Goal: Task Accomplishment & Management: Complete application form

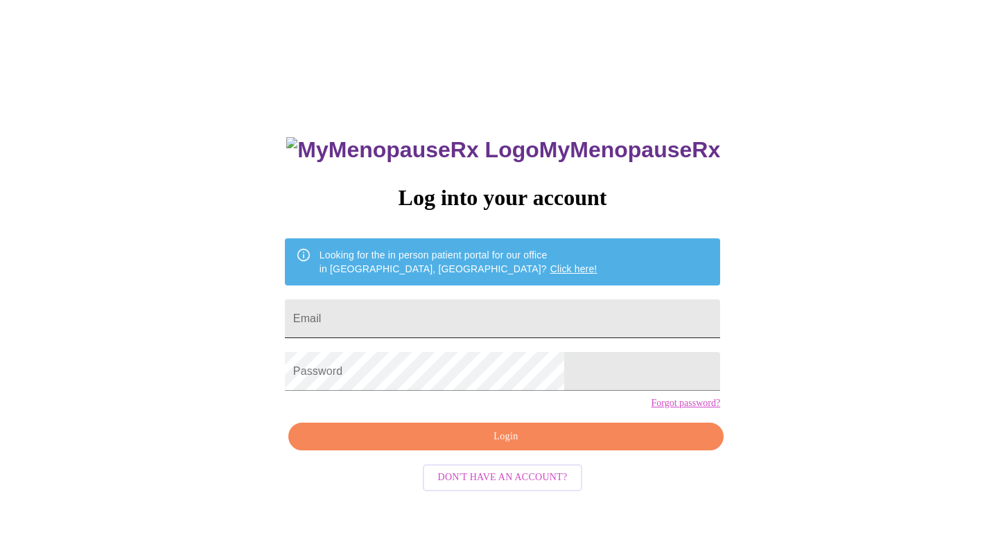
click at [513, 317] on input "Email" at bounding box center [502, 318] width 435 height 39
click at [526, 320] on input "Email" at bounding box center [502, 318] width 435 height 39
type input "[PERSON_NAME][EMAIL_ADDRESS][DOMAIN_NAME]"
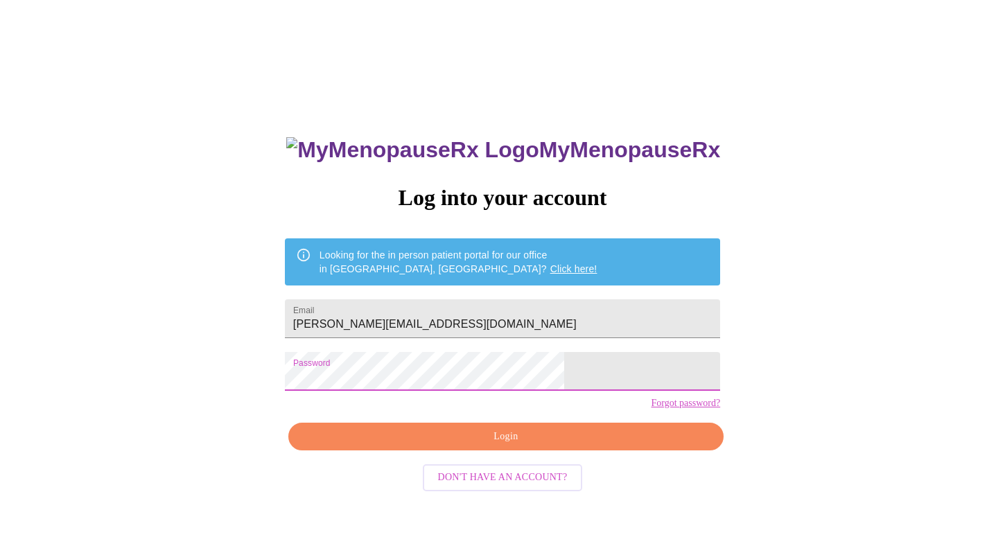
click at [505, 446] on span "Login" at bounding box center [505, 436] width 403 height 17
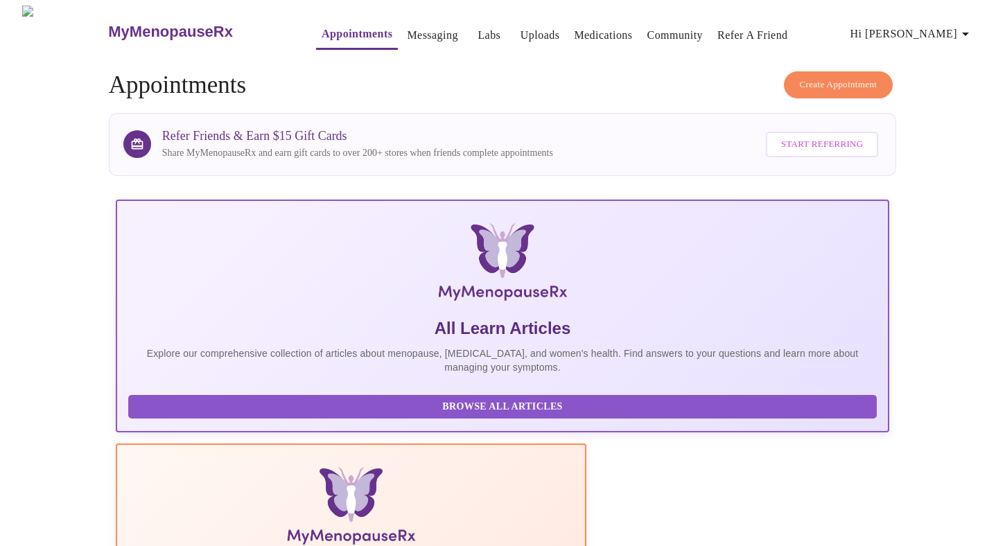
click at [322, 27] on link "Appointments" at bounding box center [357, 33] width 71 height 19
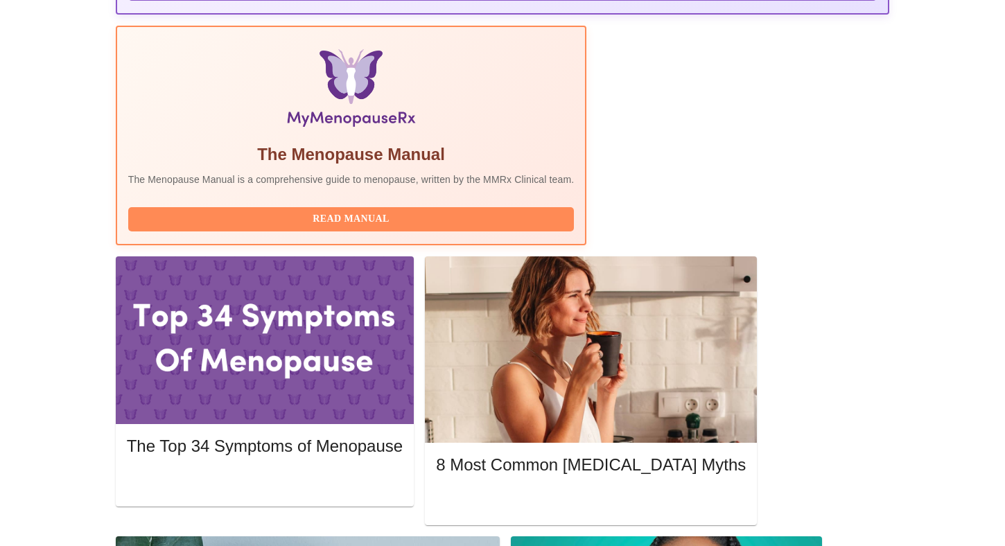
scroll to position [419, 0]
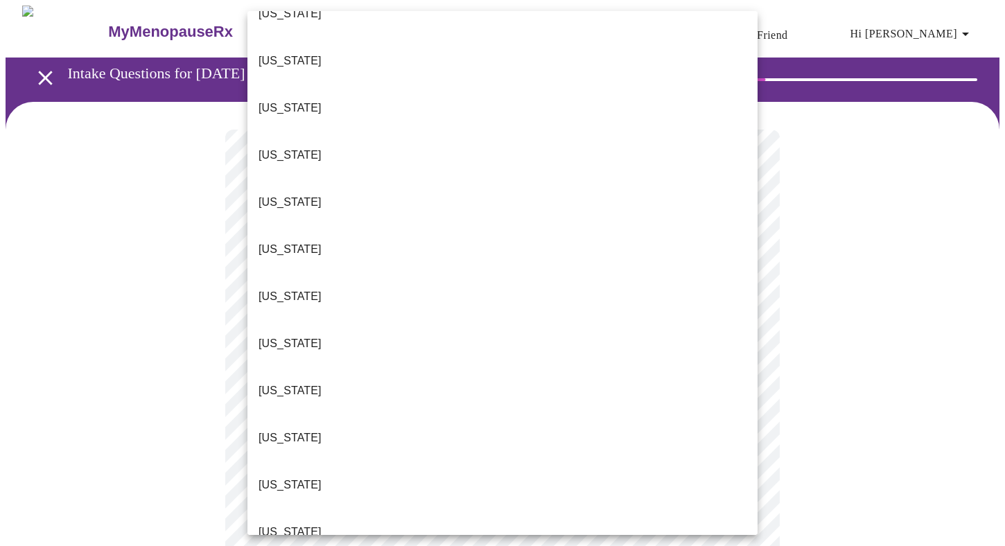
scroll to position [37, 0]
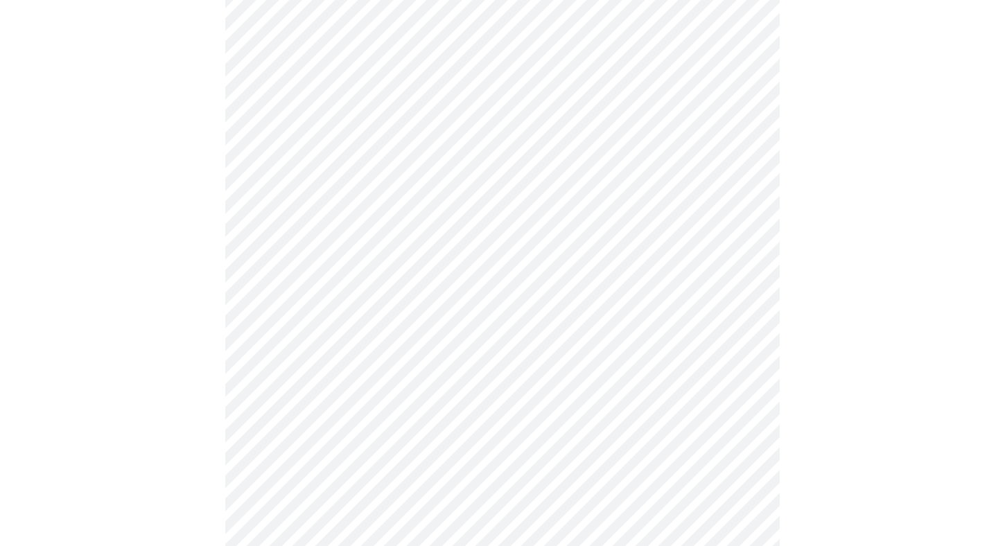
scroll to position [160, 0]
click at [742, 237] on body "MyMenopauseRx Appointments Messaging Labs Uploads Medications Community Refer a…" at bounding box center [503, 474] width 994 height 1258
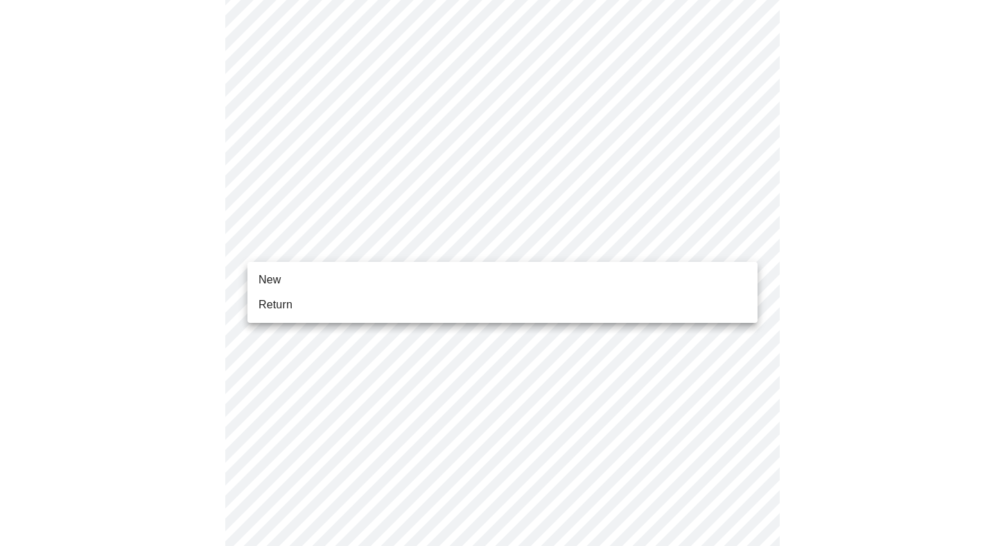
click at [698, 297] on li "Return" at bounding box center [502, 305] width 510 height 25
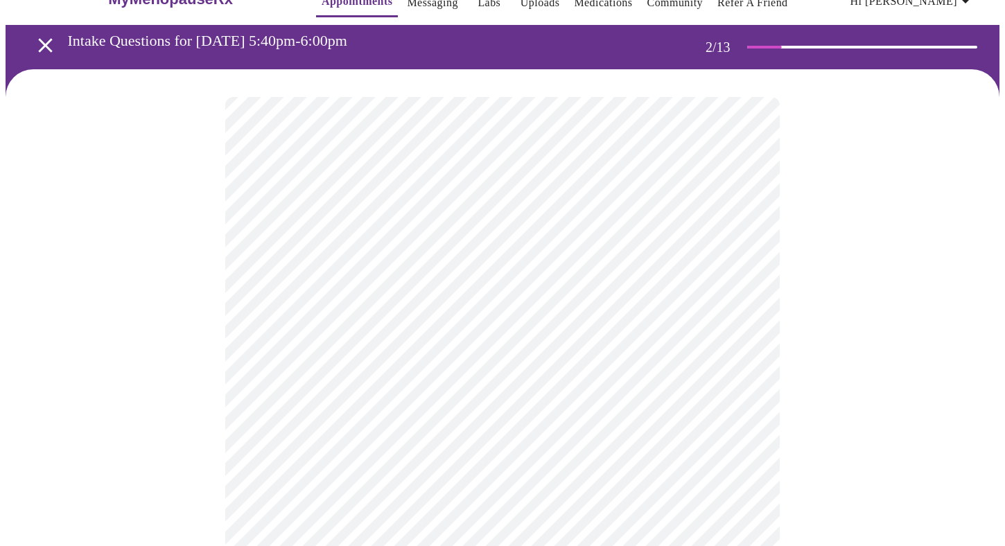
scroll to position [39, 0]
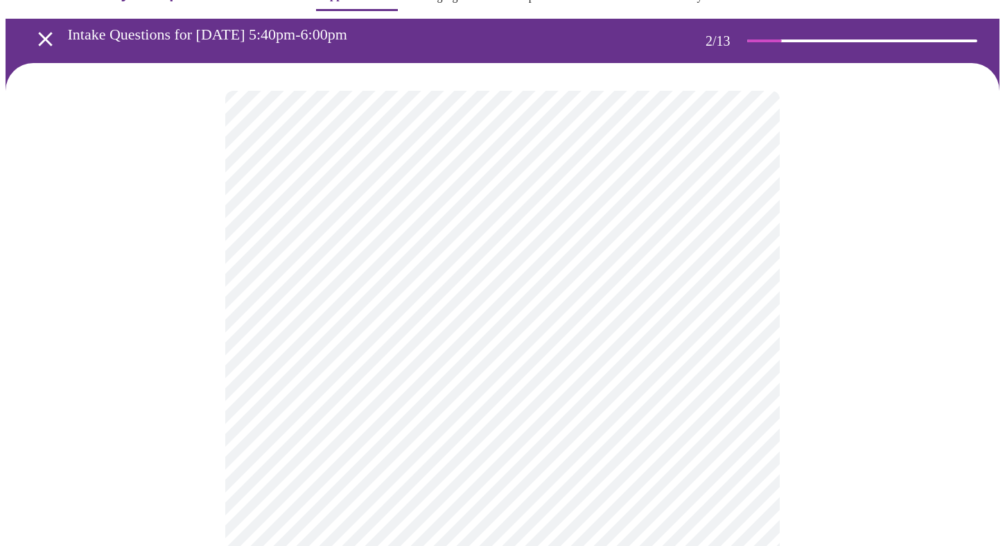
click at [742, 247] on body "MyMenopauseRx Appointments Messaging Labs Uploads Medications Community Refer a…" at bounding box center [503, 383] width 994 height 833
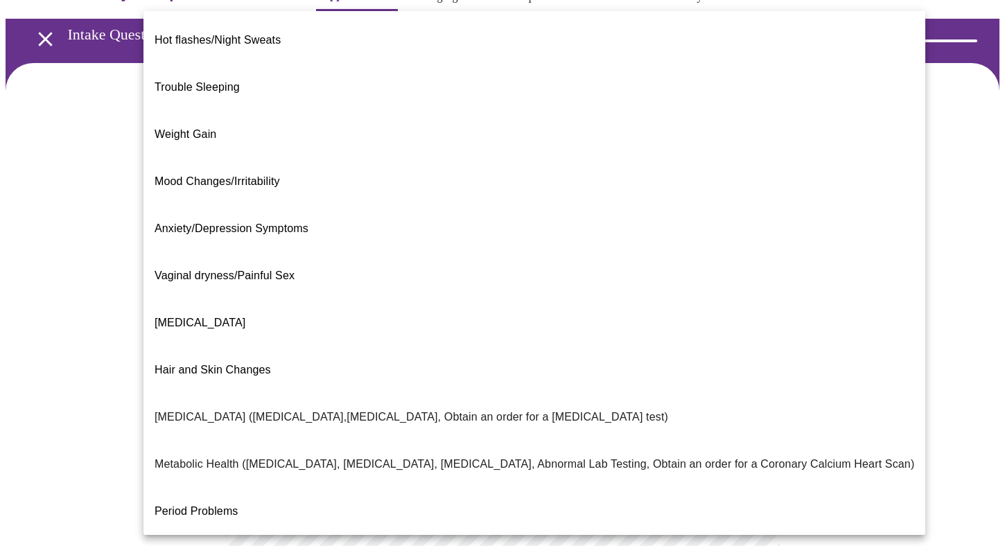
click at [621, 347] on li "Hair and Skin Changes" at bounding box center [534, 370] width 782 height 47
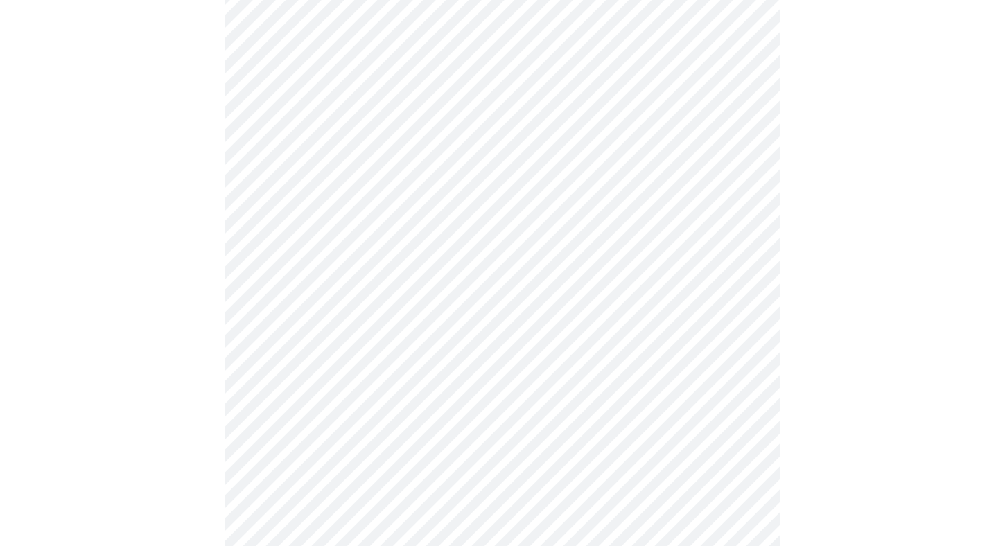
scroll to position [149, 0]
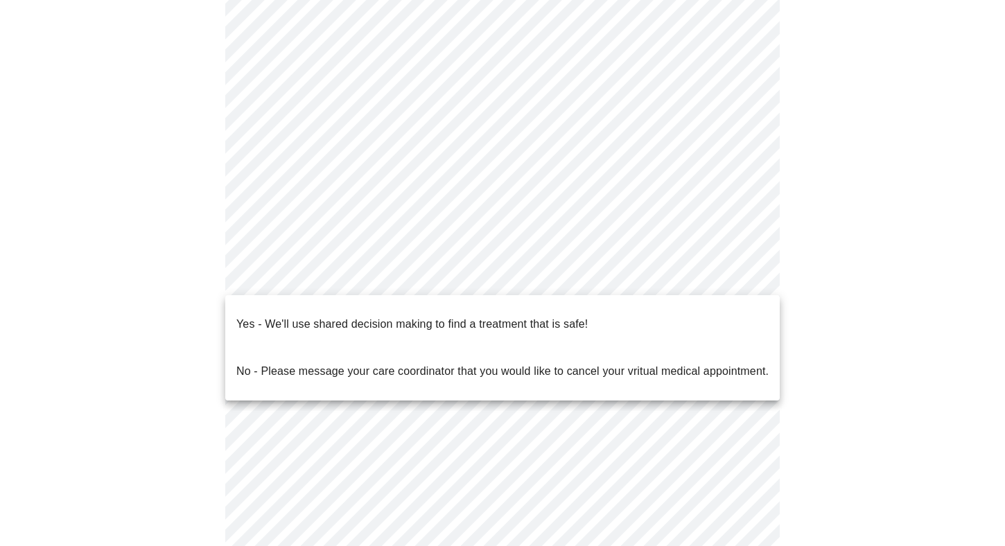
click at [743, 276] on body "MyMenopauseRx Appointments Messaging Labs Uploads Medications Community Refer a…" at bounding box center [503, 269] width 994 height 825
click at [634, 308] on li "Yes - We'll use shared decision making to find a treatment that is safe!" at bounding box center [502, 324] width 555 height 47
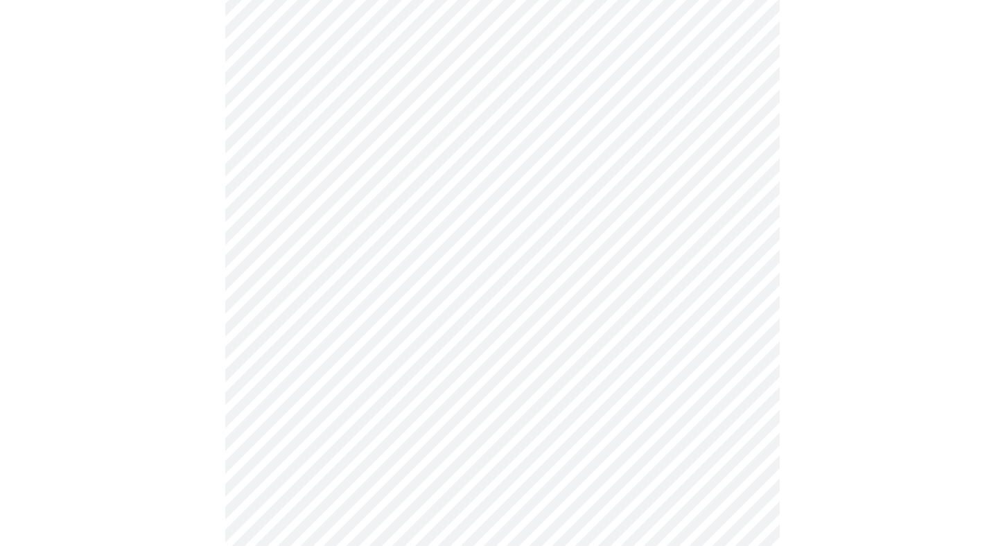
scroll to position [152, 0]
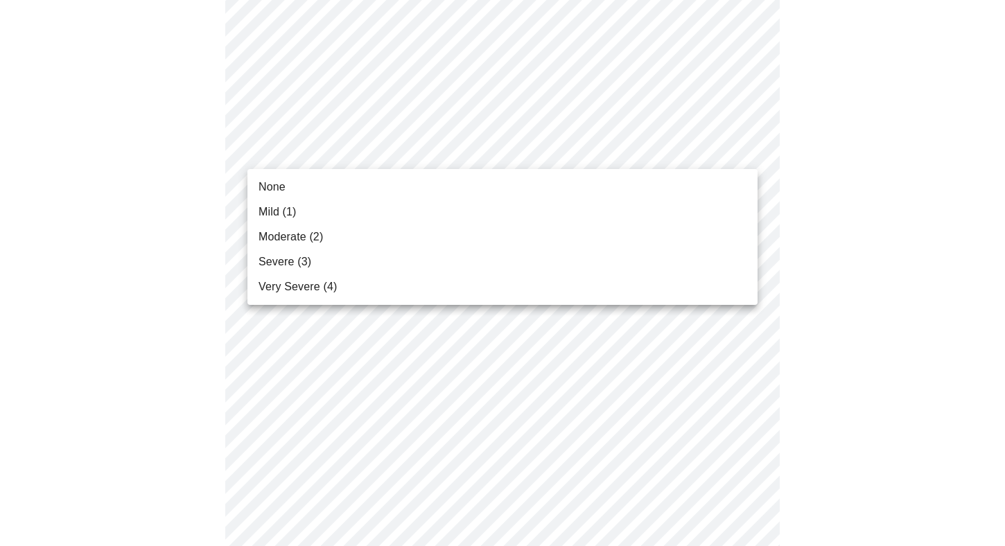
click at [713, 186] on li "None" at bounding box center [502, 187] width 510 height 25
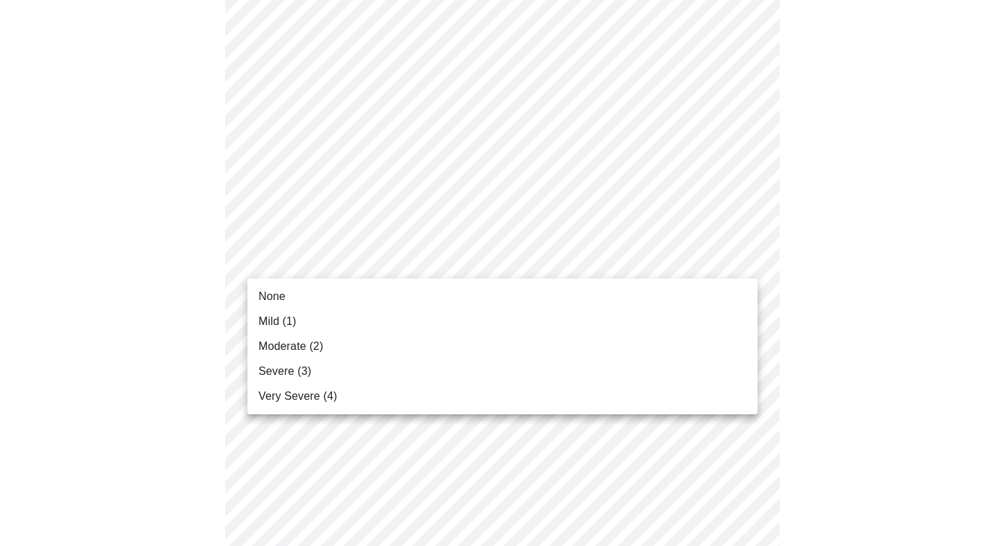
click at [726, 294] on li "None" at bounding box center [502, 296] width 510 height 25
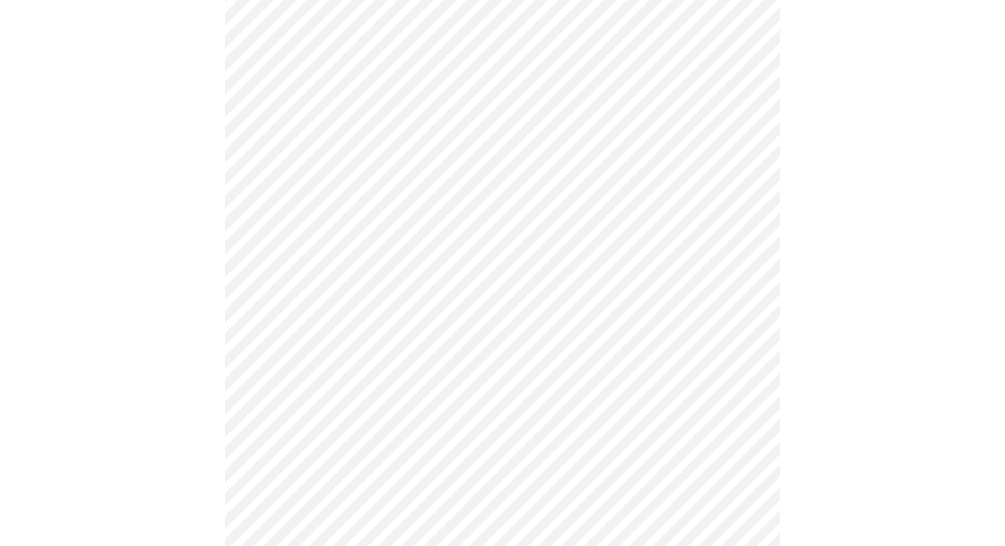
scroll to position [306, 0]
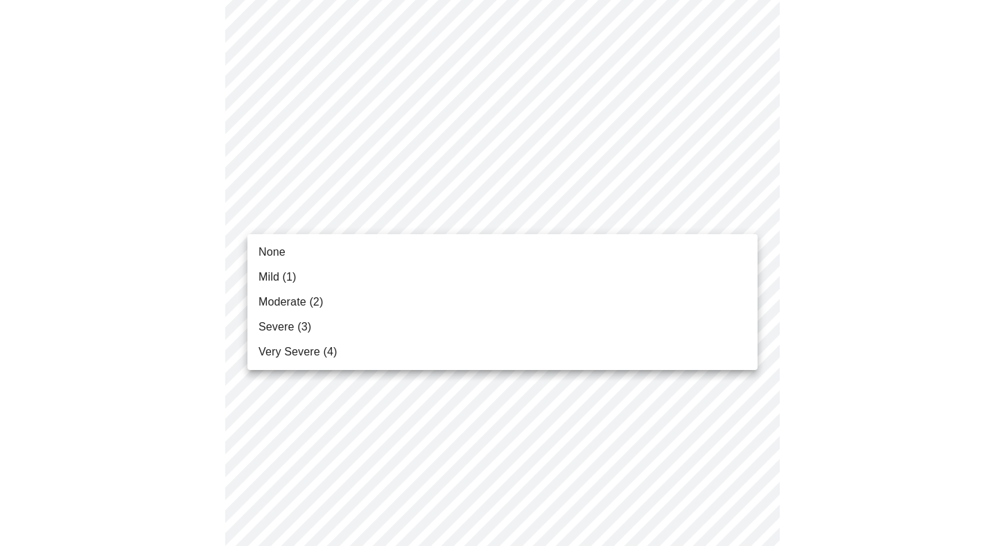
click at [722, 240] on li "None" at bounding box center [502, 252] width 510 height 25
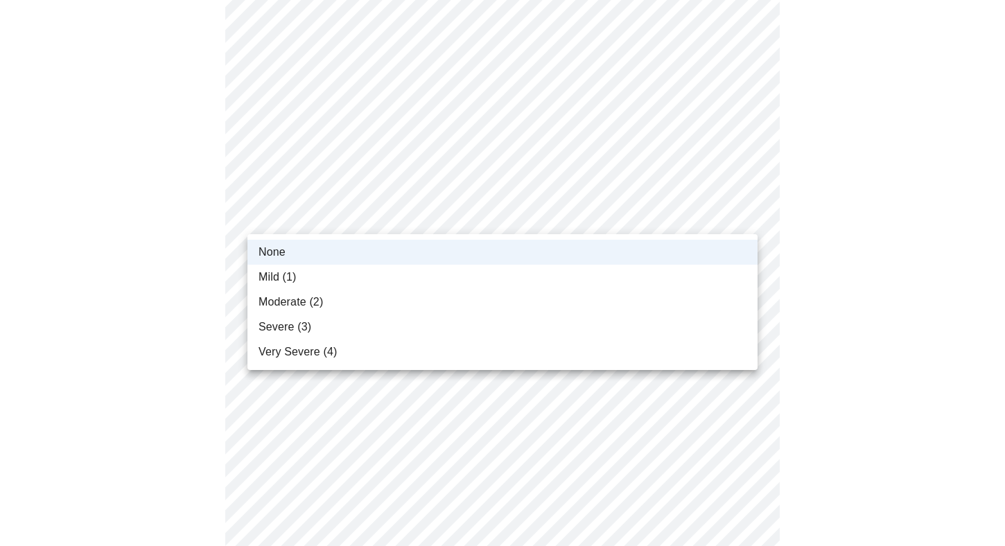
click at [731, 248] on li "None" at bounding box center [502, 252] width 510 height 25
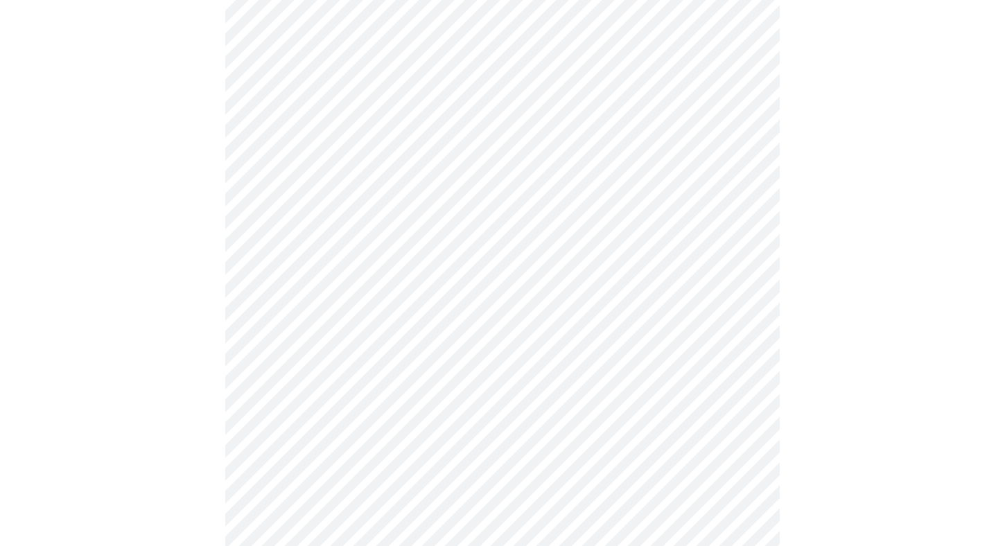
scroll to position [396, 0]
click at [743, 231] on body "MyMenopauseRx Appointments Messaging Labs Uploads Medications Community Refer a…" at bounding box center [503, 502] width 994 height 1786
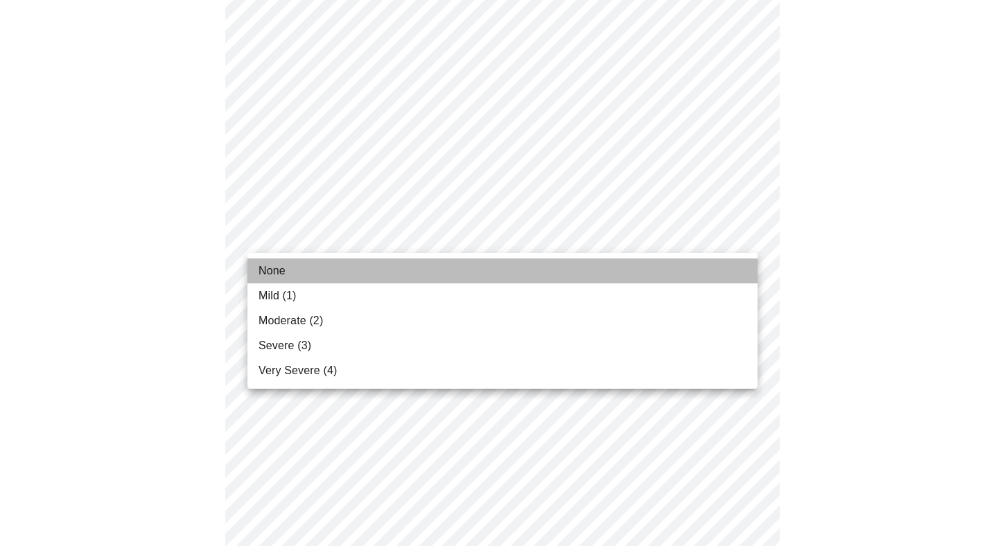
click at [718, 277] on li "None" at bounding box center [502, 271] width 510 height 25
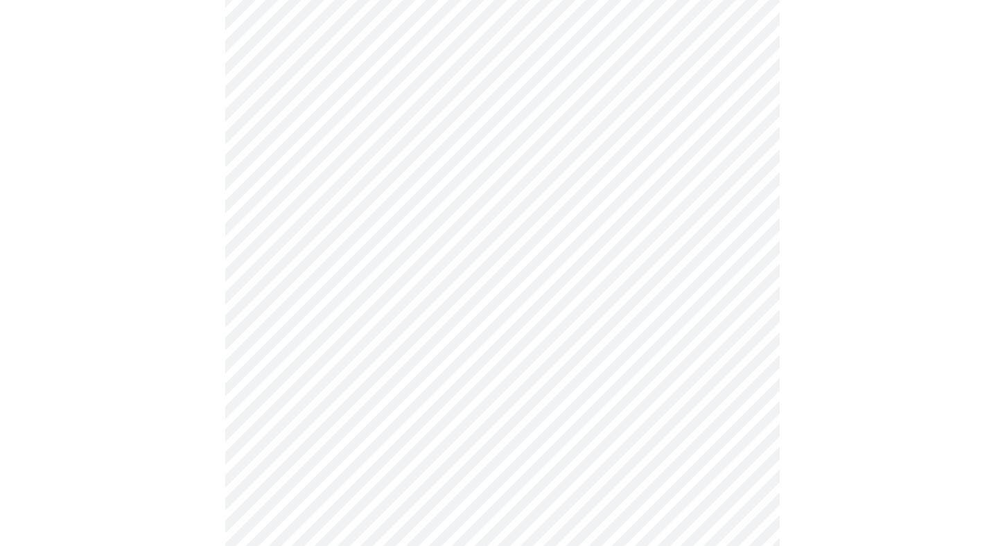
scroll to position [482, 0]
click at [744, 234] on body "MyMenopauseRx Appointments Messaging Labs Uploads Medications Community Refer a…" at bounding box center [503, 407] width 994 height 1766
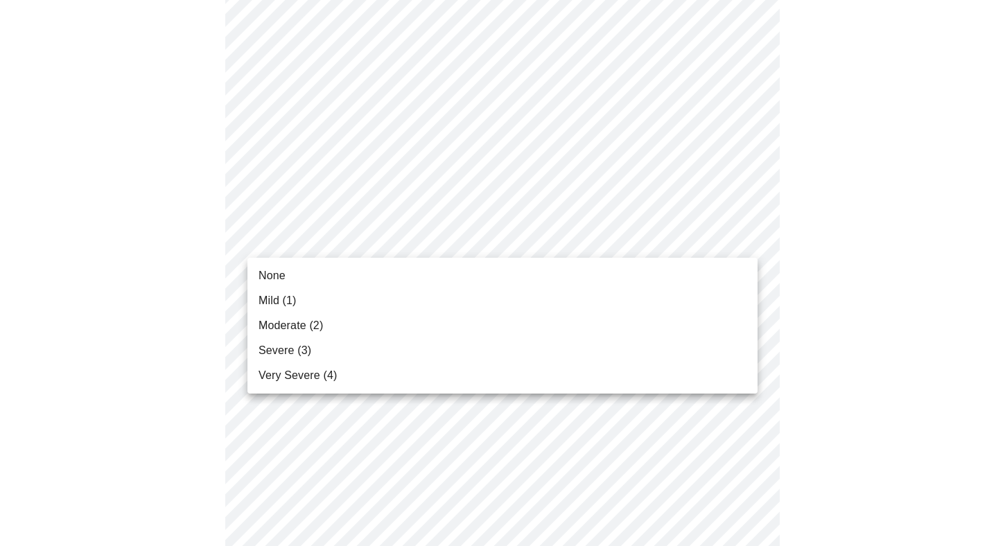
click at [696, 299] on li "Mild (1)" at bounding box center [502, 300] width 510 height 25
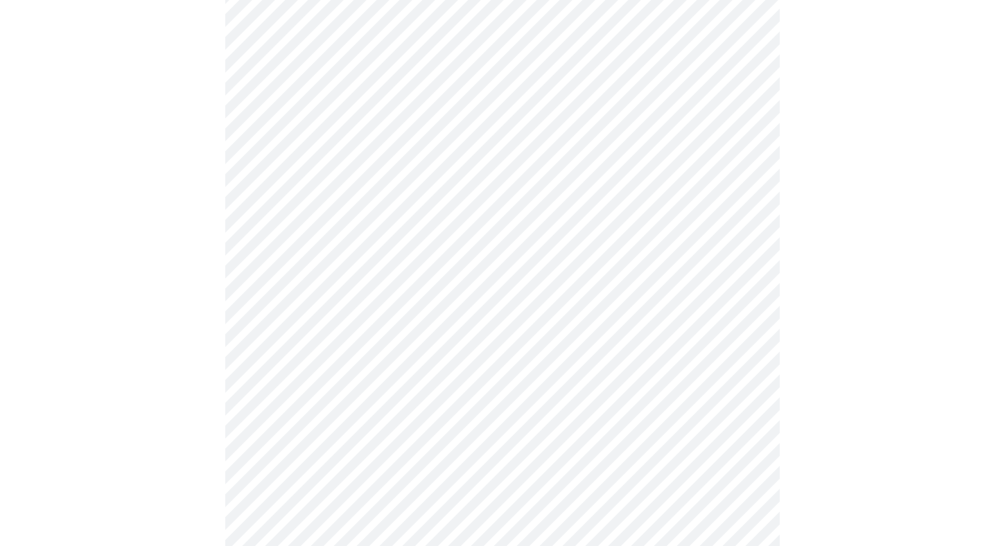
click at [846, 308] on div at bounding box center [503, 445] width 994 height 1650
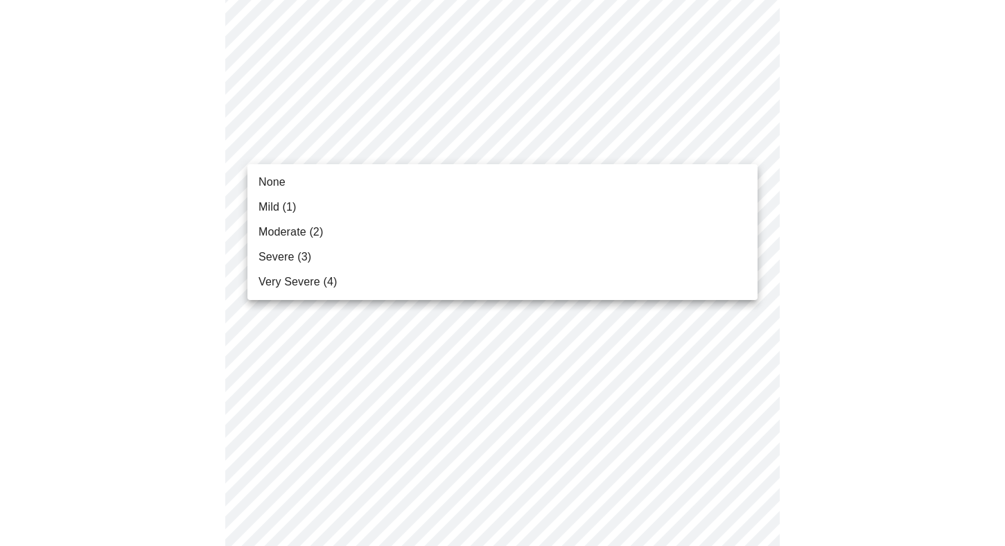
click at [747, 139] on body "MyMenopauseRx Appointments Messaging Labs Uploads Medications Community Refer a…" at bounding box center [503, 213] width 994 height 1747
click at [705, 185] on li "None" at bounding box center [502, 182] width 510 height 25
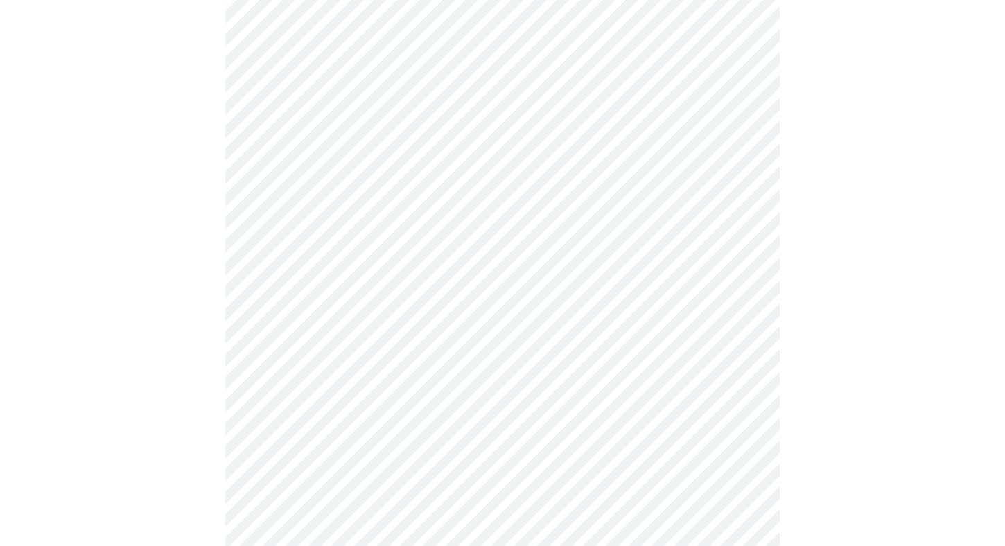
scroll to position [722, 0]
click at [746, 198] on body "MyMenopauseRx Appointments Messaging Labs Uploads Medications Community Refer a…" at bounding box center [503, 146] width 994 height 1727
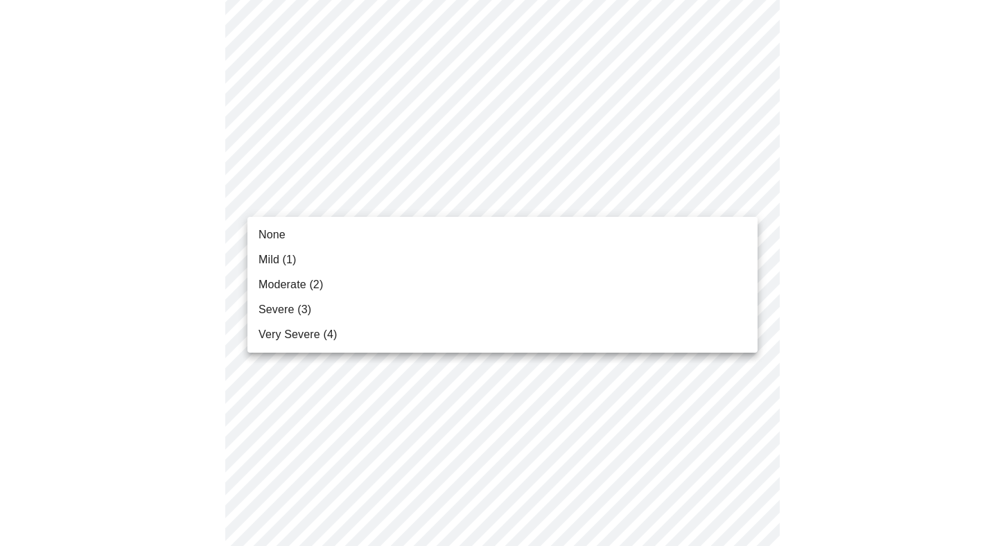
click at [717, 234] on li "None" at bounding box center [502, 234] width 510 height 25
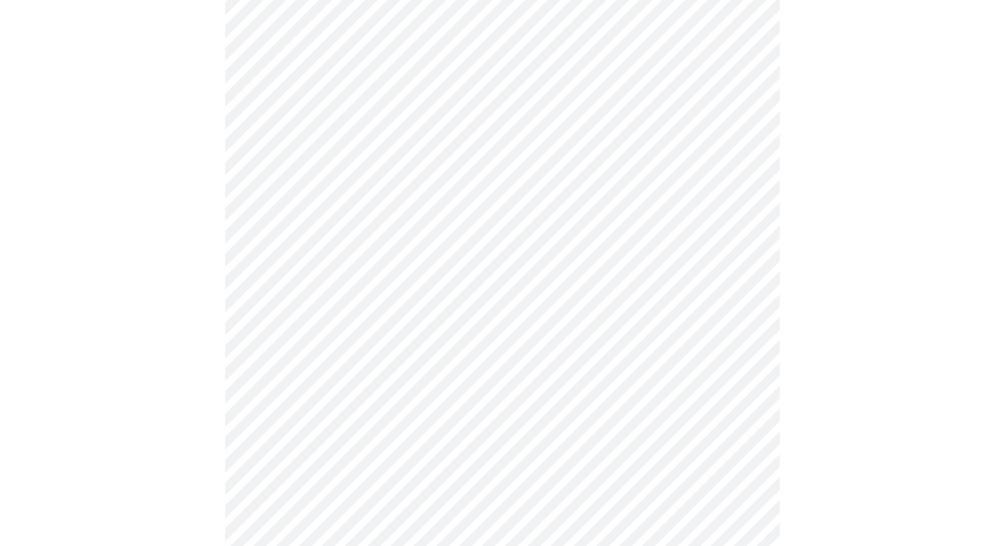
click at [744, 306] on body "MyMenopauseRx Appointments Messaging Labs Uploads Medications Community Refer a…" at bounding box center [503, 137] width 994 height 1708
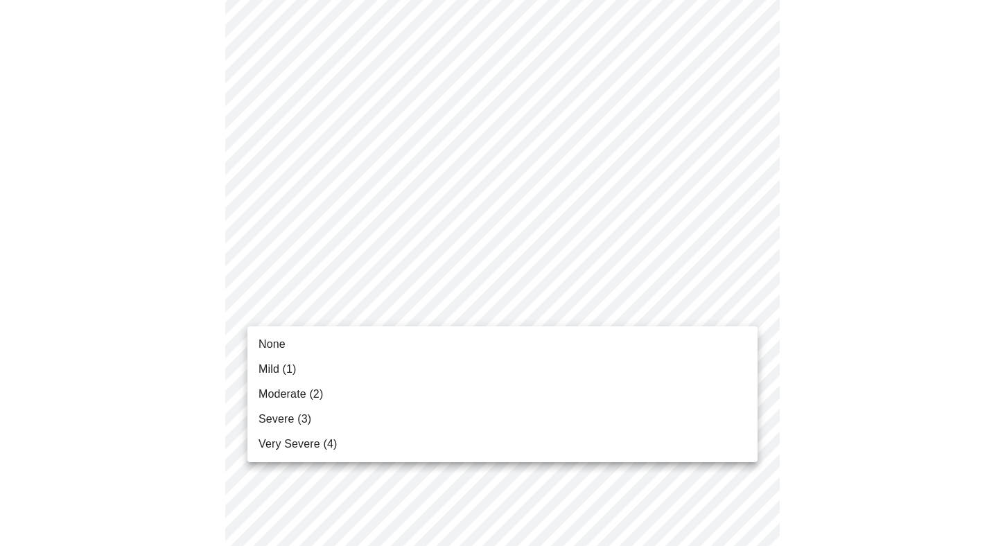
click at [724, 345] on li "None" at bounding box center [502, 344] width 510 height 25
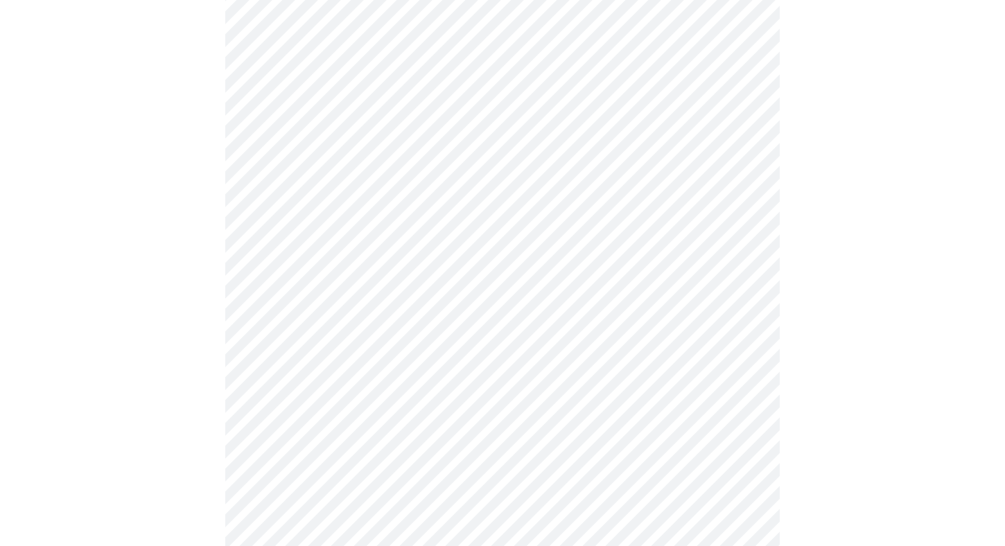
scroll to position [878, 0]
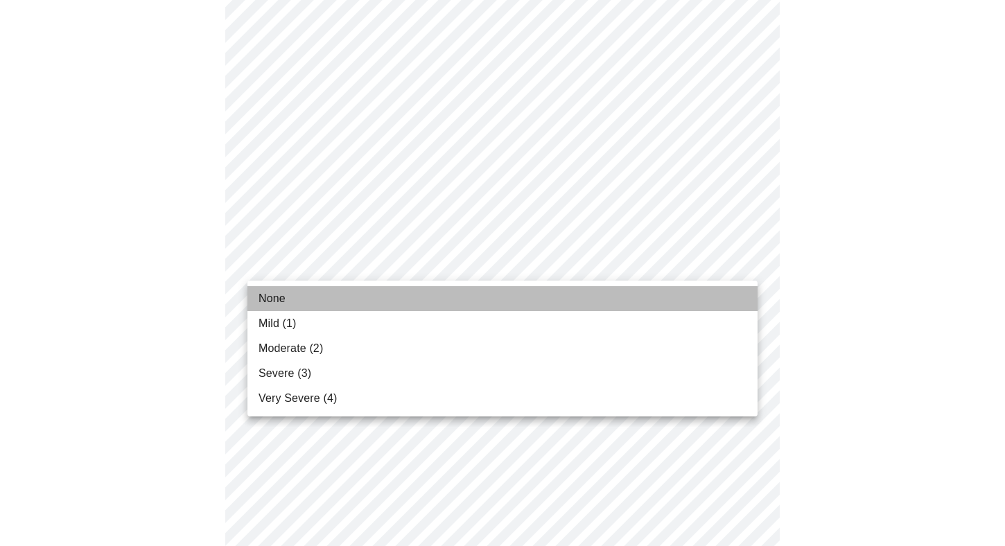
click at [719, 293] on li "None" at bounding box center [502, 298] width 510 height 25
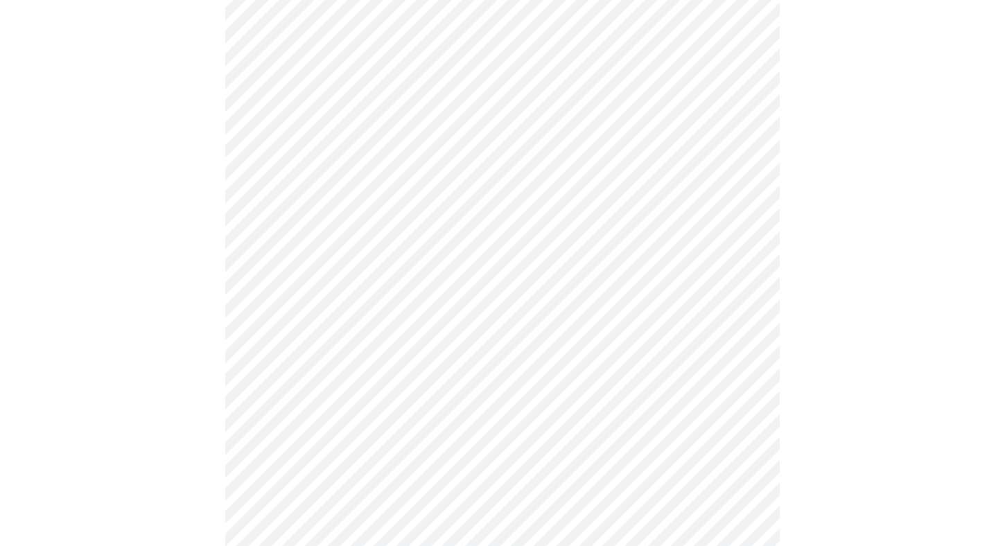
scroll to position [993, 0]
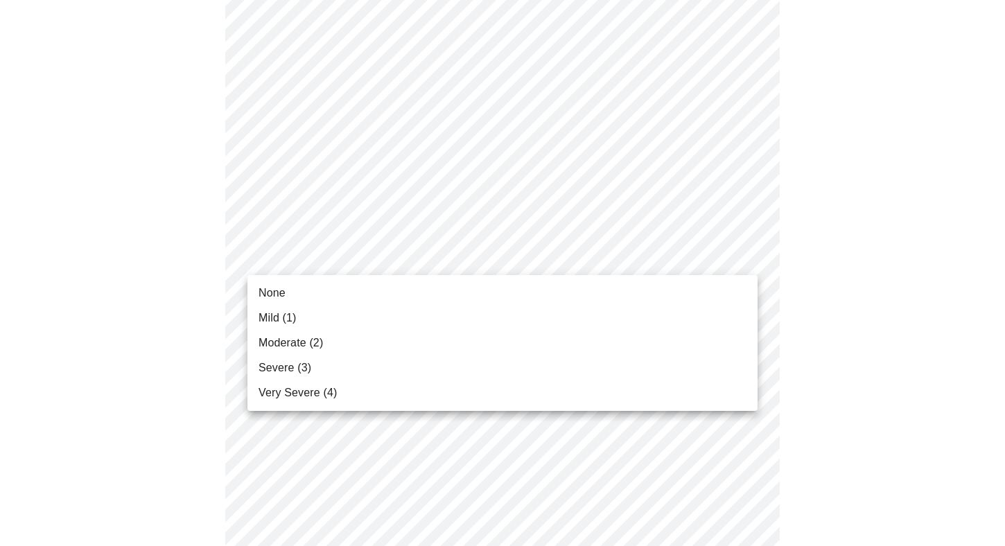
click at [704, 297] on li "None" at bounding box center [502, 293] width 510 height 25
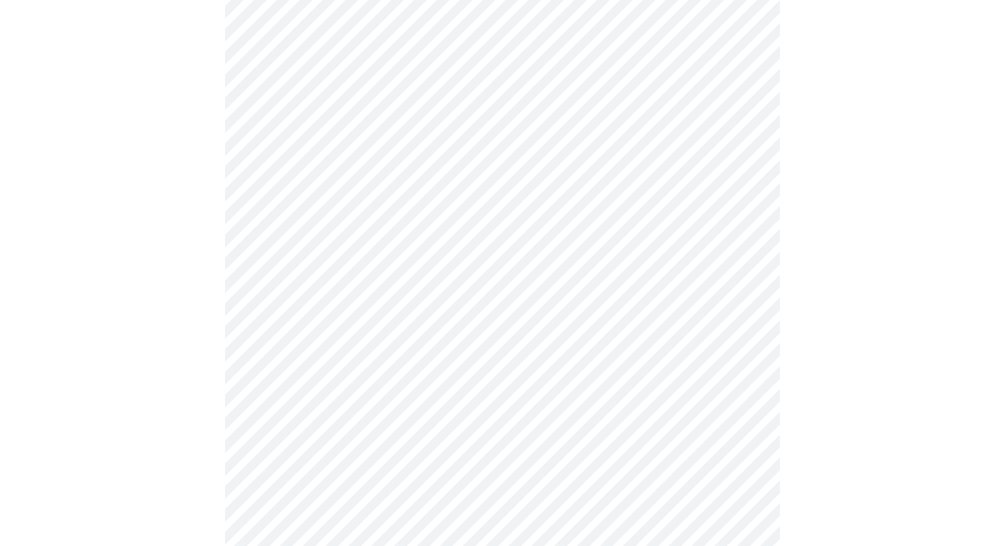
scroll to position [1103, 0]
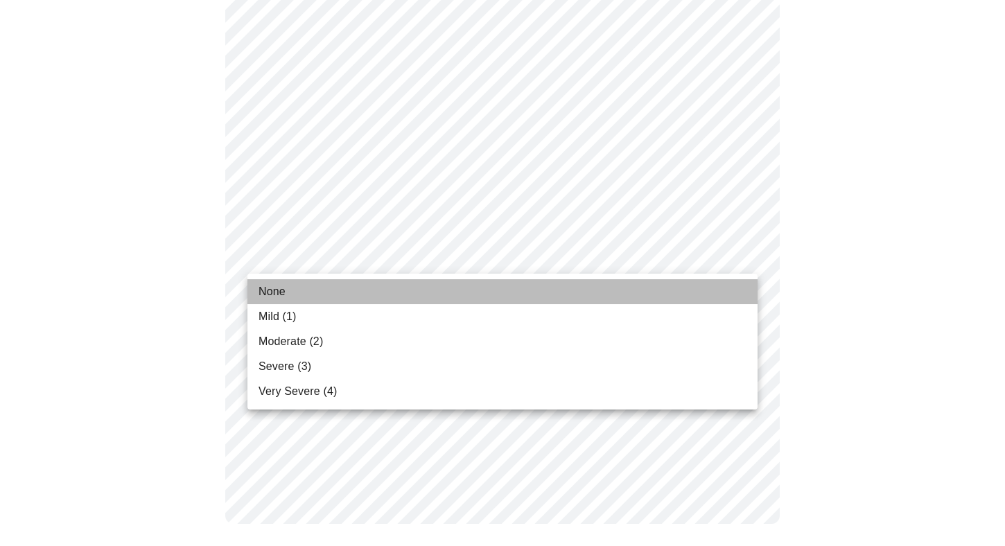
click at [697, 297] on li "None" at bounding box center [502, 291] width 510 height 25
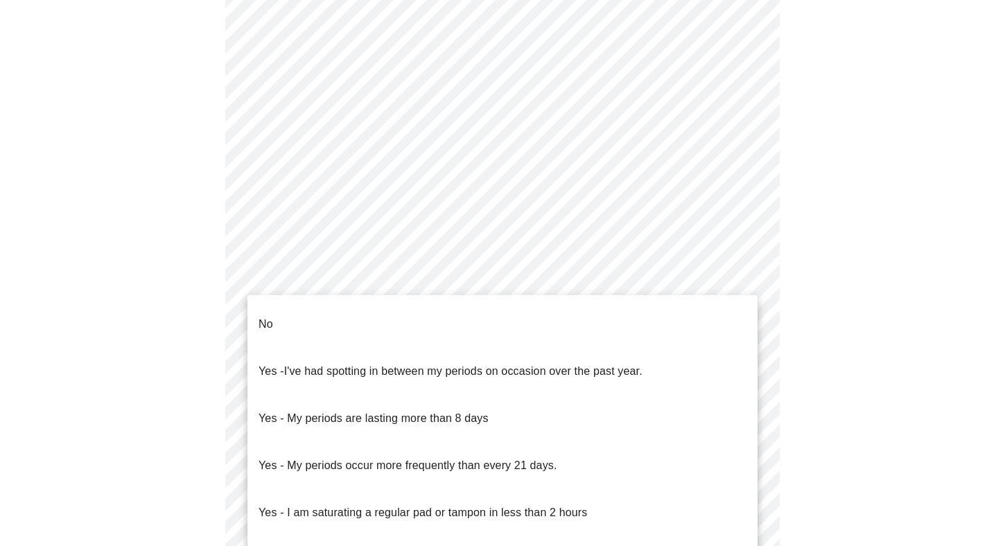
click at [747, 275] on body "MyMenopauseRx Appointments Messaging Labs Uploads Medications Community Refer a…" at bounding box center [503, 120] width 994 height 1368
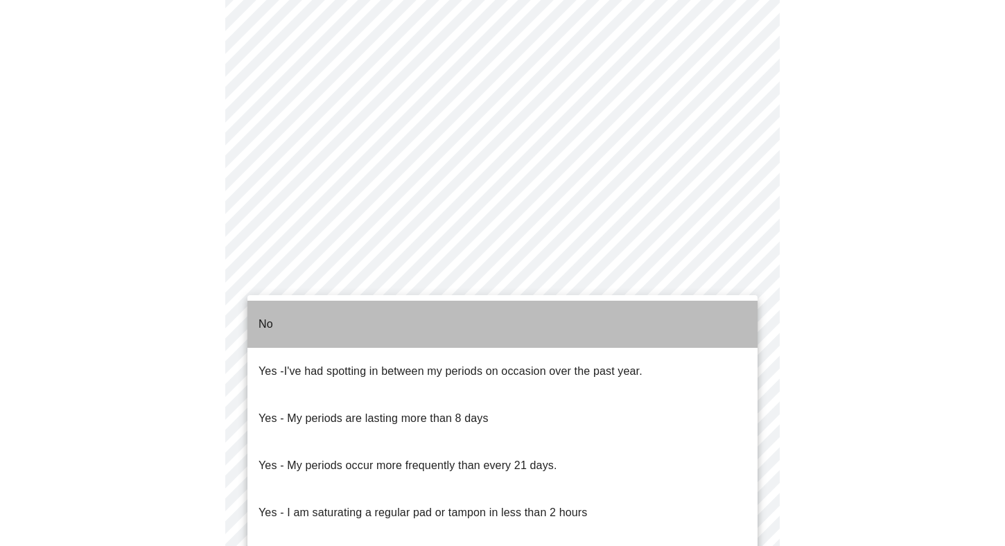
click at [722, 328] on li "No" at bounding box center [502, 324] width 510 height 47
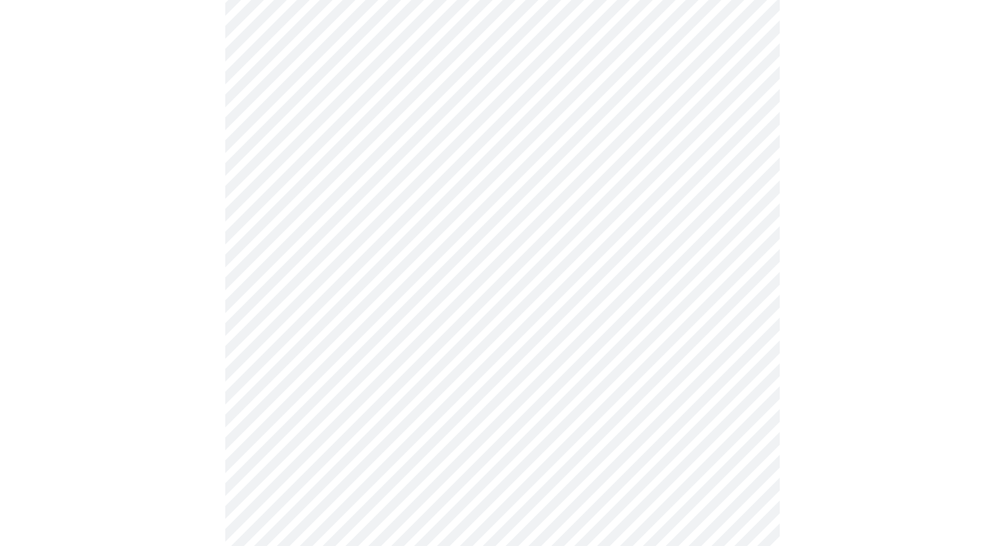
scroll to position [656, 0]
click at [741, 283] on body "MyMenopauseRx Appointments Messaging Labs Uploads Medications Community Refer a…" at bounding box center [503, 29] width 994 height 1360
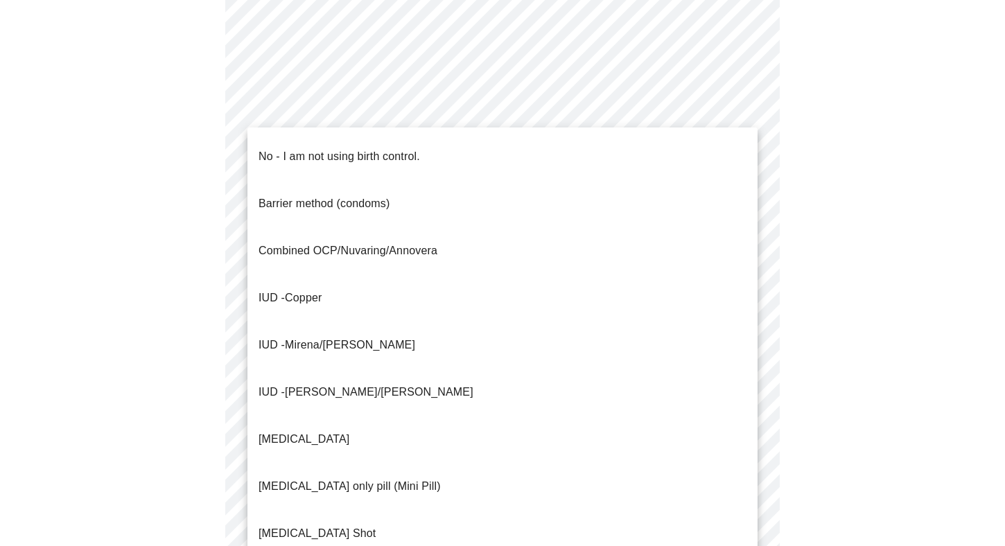
click at [713, 155] on li "No - I am not using birth control." at bounding box center [502, 156] width 510 height 47
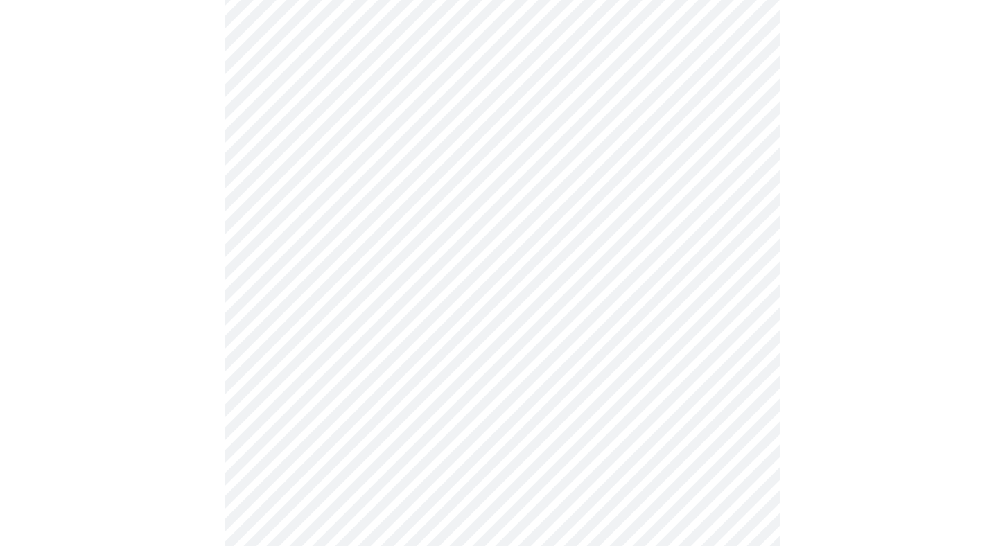
scroll to position [767, 0]
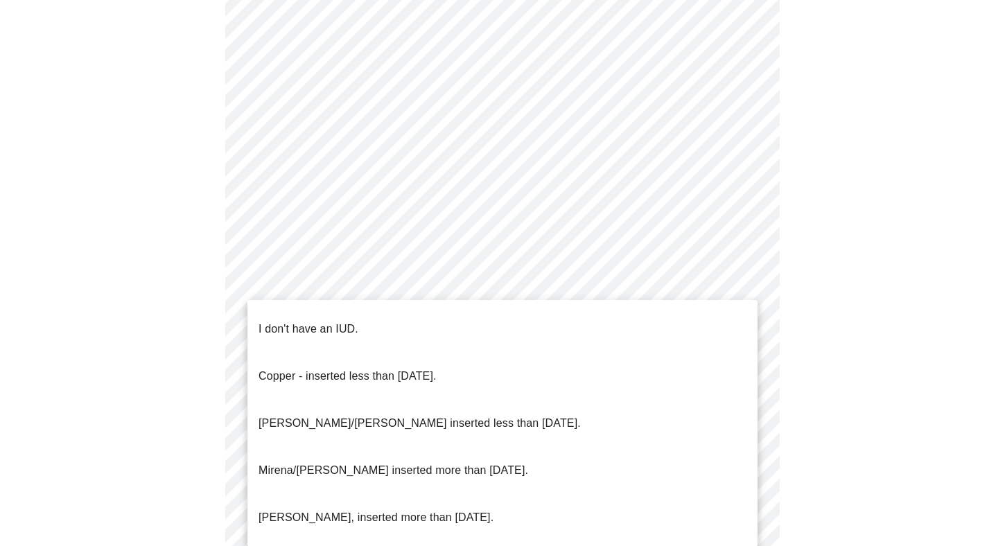
click at [711, 324] on li "I don't have an IUD." at bounding box center [502, 329] width 510 height 47
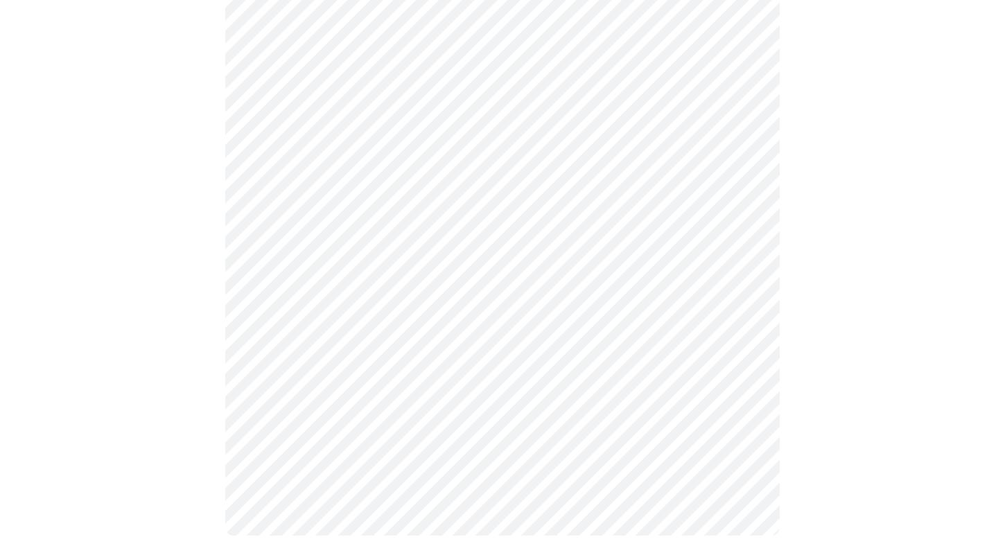
scroll to position [797, 0]
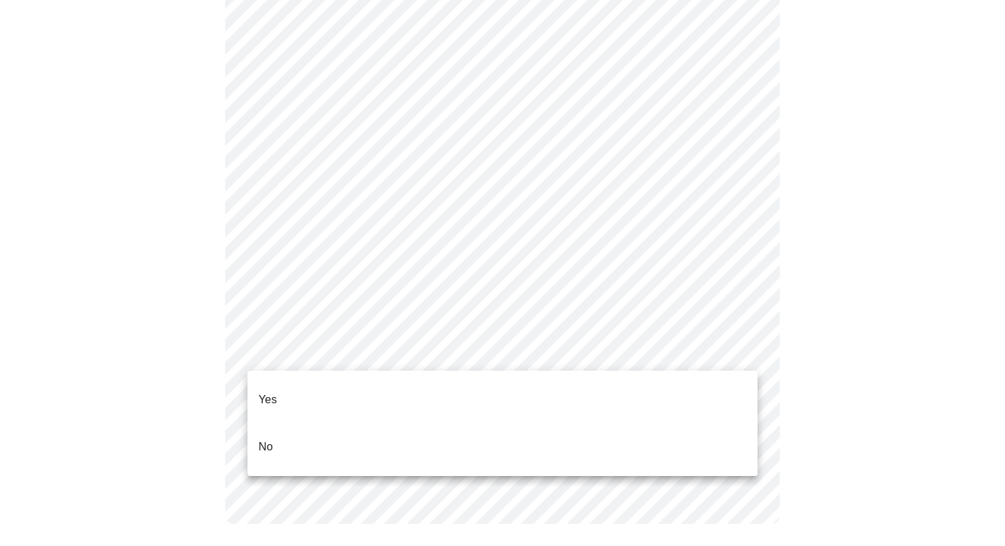
click at [708, 395] on li "Yes" at bounding box center [502, 399] width 510 height 47
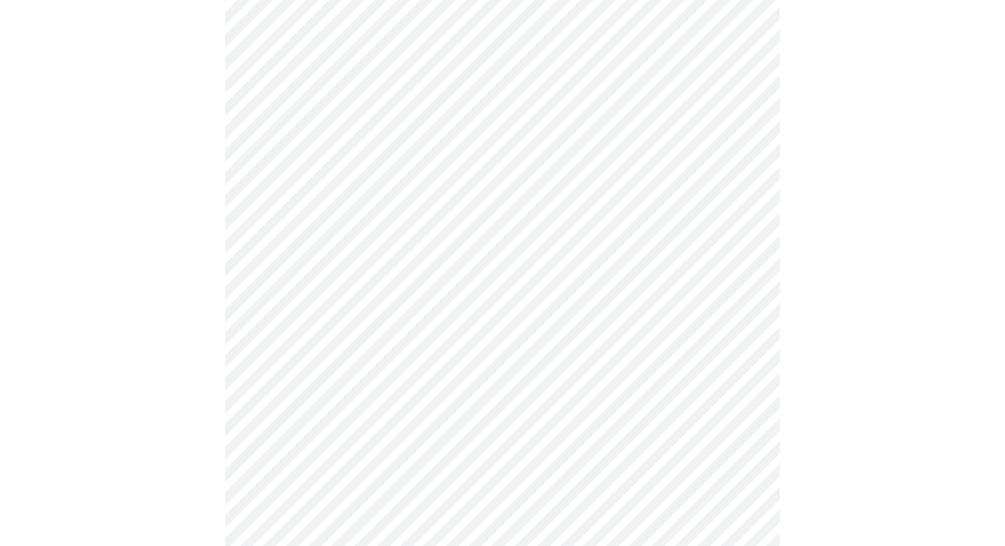
scroll to position [165, 0]
click at [742, 198] on body "MyMenopauseRx Appointments Messaging Labs Uploads Medications Community Refer a…" at bounding box center [503, 353] width 994 height 1024
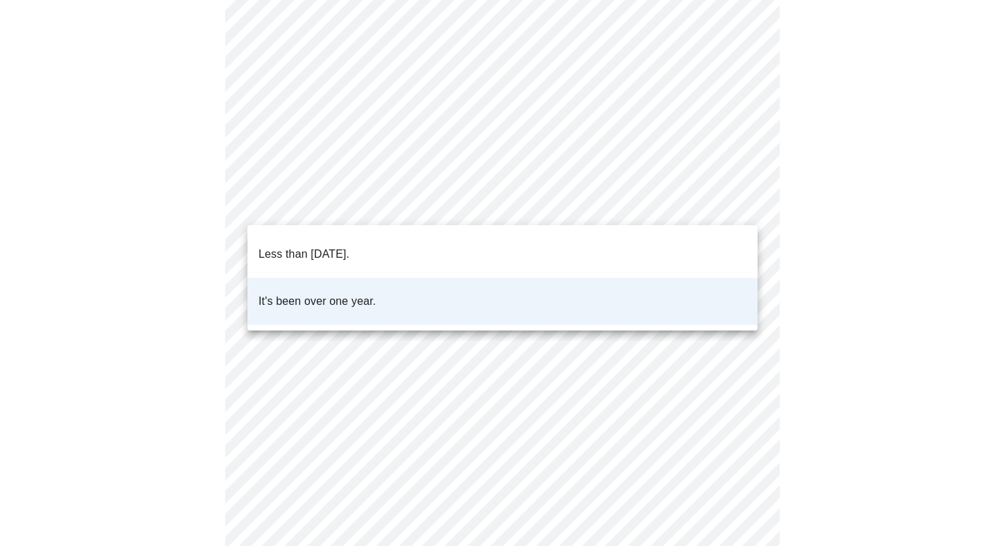
click at [677, 241] on li "Less than [DATE]." at bounding box center [502, 254] width 510 height 47
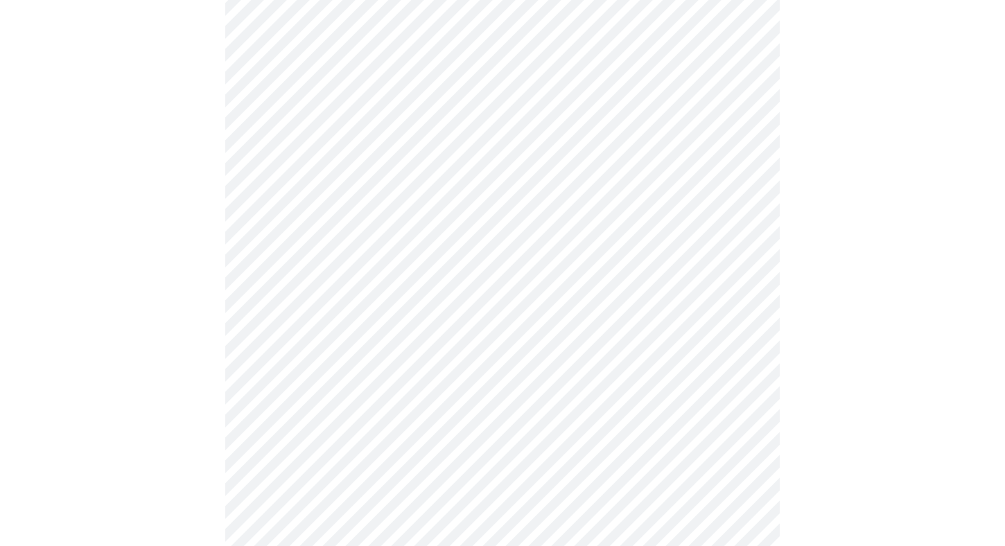
scroll to position [236, 0]
click at [747, 241] on body "MyMenopauseRx Appointments Messaging Labs Uploads Medications Community Refer a…" at bounding box center [503, 281] width 994 height 1024
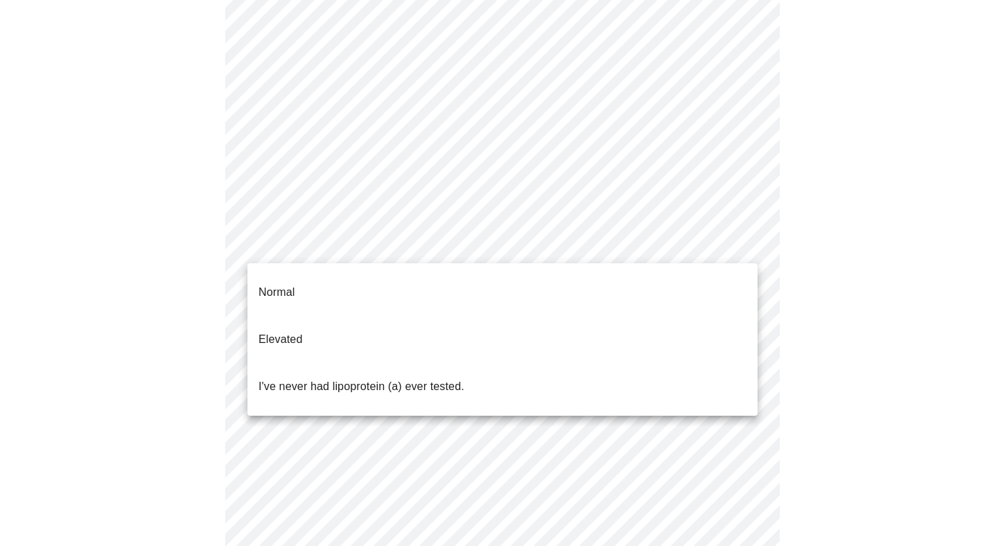
click at [857, 229] on div at bounding box center [502, 273] width 1005 height 546
click at [738, 241] on body "MyMenopauseRx Appointments Messaging Labs Uploads Medications Community Refer a…" at bounding box center [503, 281] width 994 height 1024
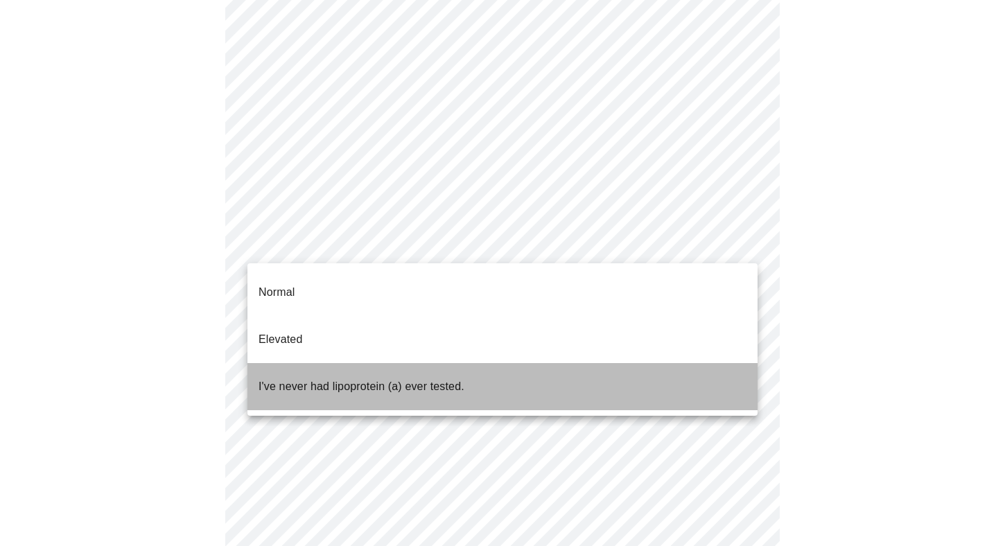
click at [699, 363] on li "I've never had lipoprotein (a) ever tested." at bounding box center [502, 386] width 510 height 47
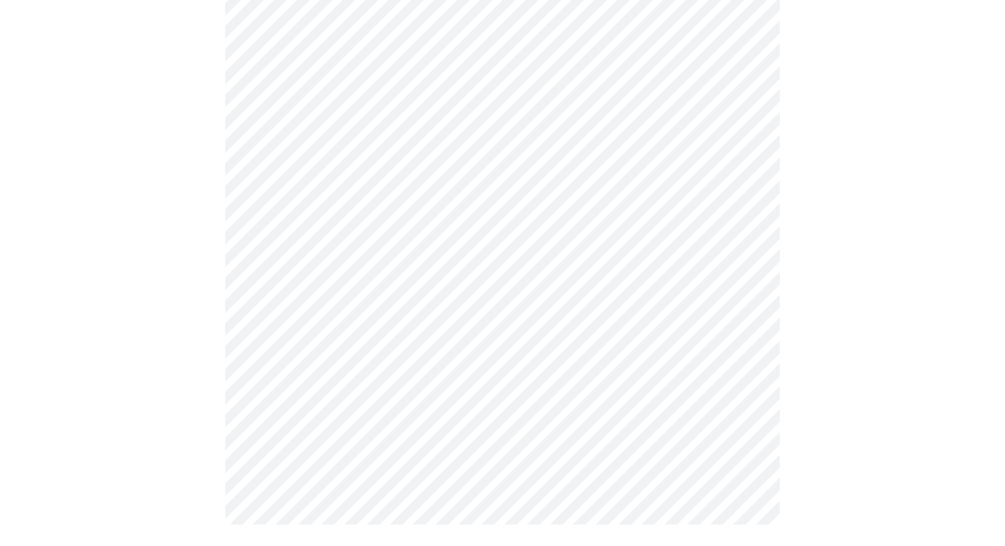
scroll to position [0, 0]
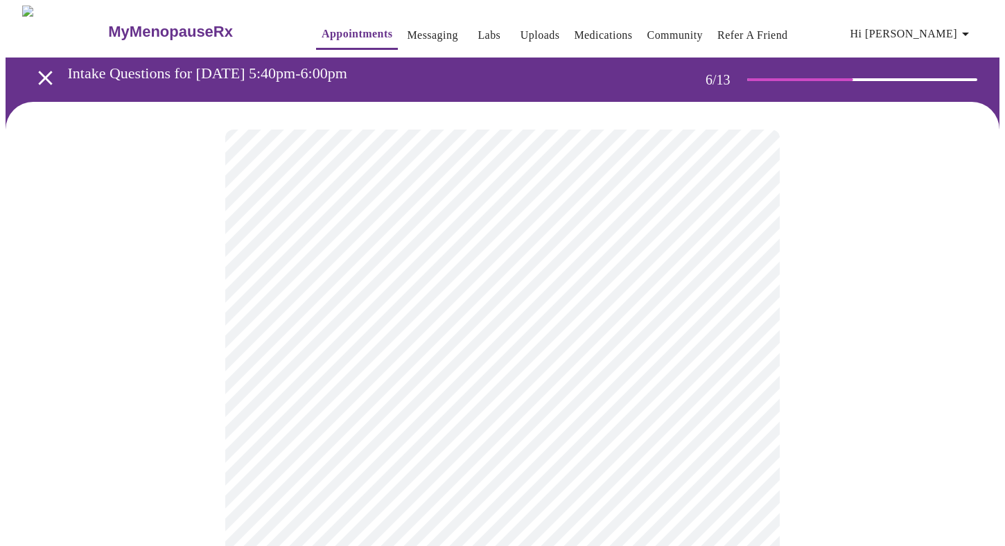
click at [953, 379] on div at bounding box center [503, 420] width 994 height 636
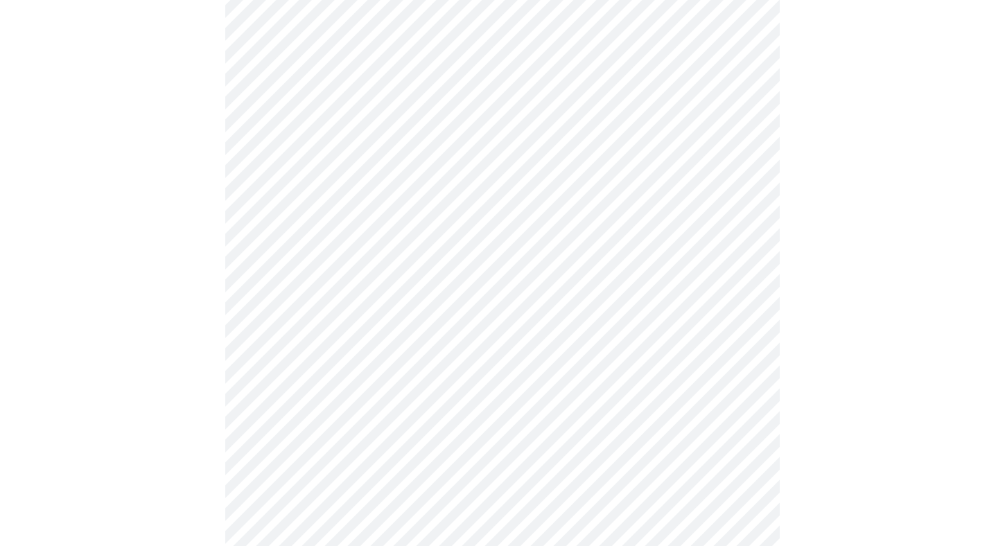
scroll to position [3557, 0]
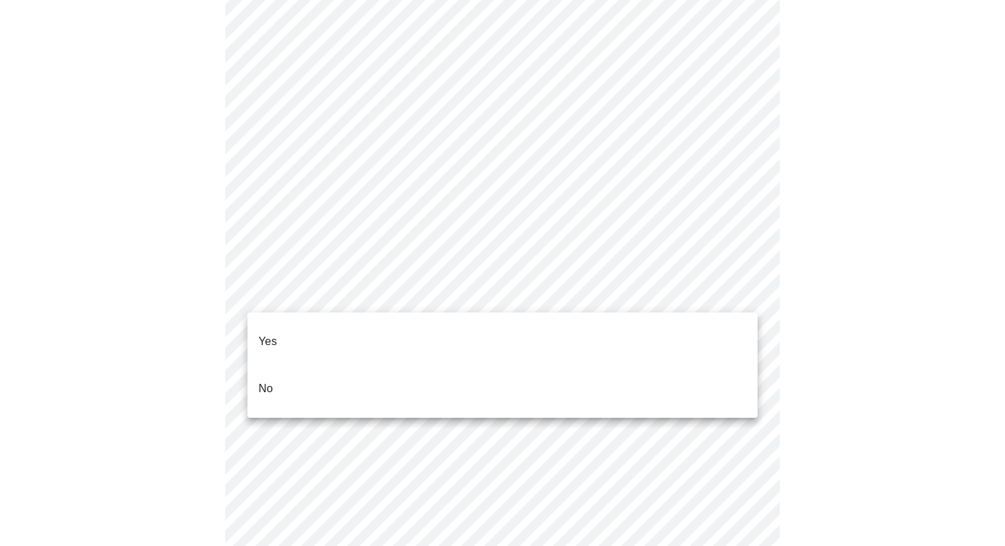
click at [678, 379] on li "No" at bounding box center [502, 388] width 510 height 47
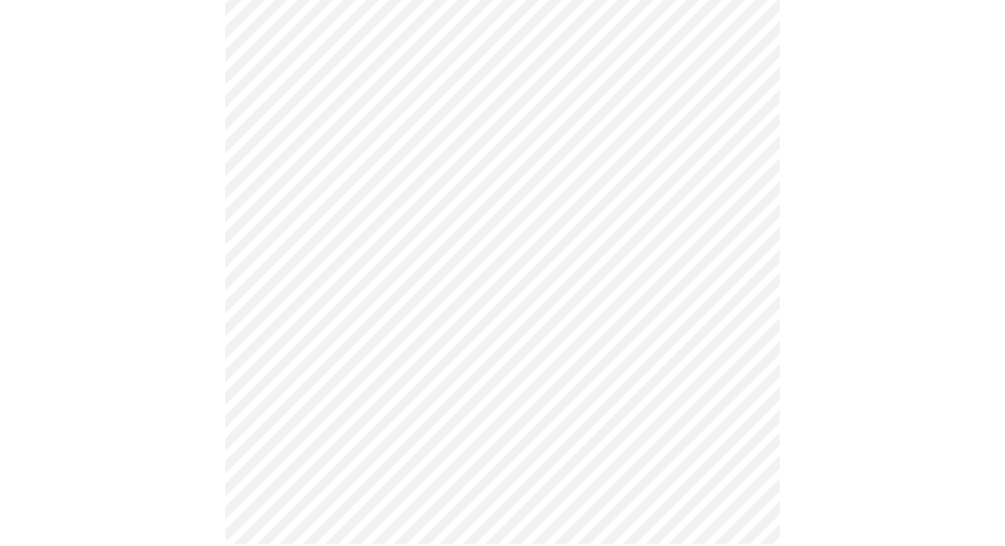
scroll to position [627, 0]
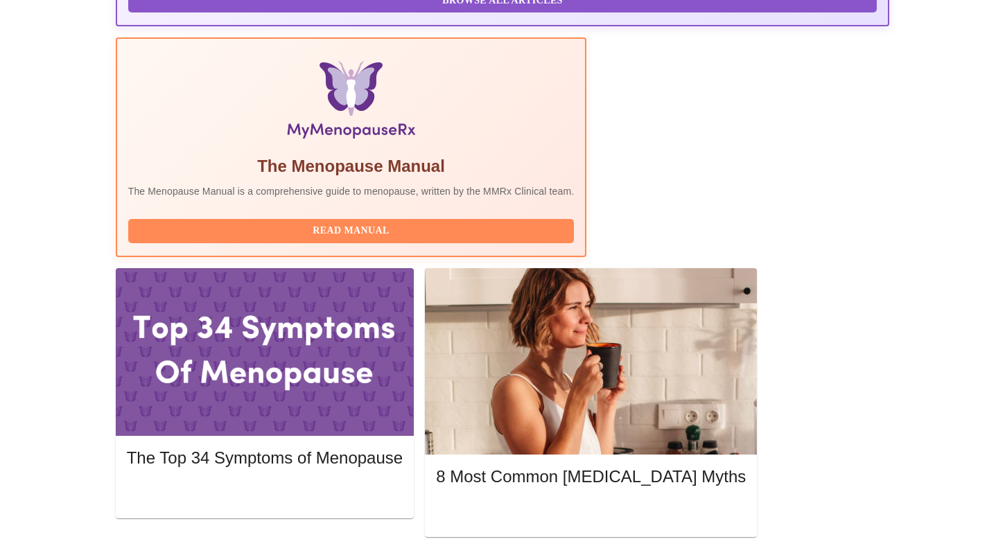
scroll to position [419, 0]
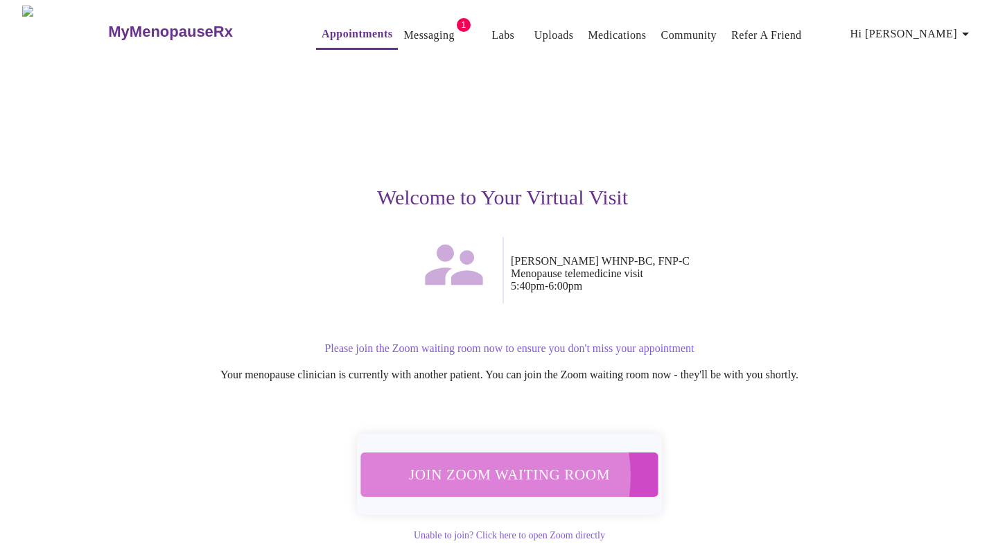
click at [480, 467] on span "Join Zoom Waiting Room" at bounding box center [509, 475] width 261 height 26
click at [494, 464] on span "Join Zoom Waiting Room" at bounding box center [509, 475] width 261 height 26
click at [512, 482] on button "Join Zoom Waiting Room" at bounding box center [509, 475] width 297 height 44
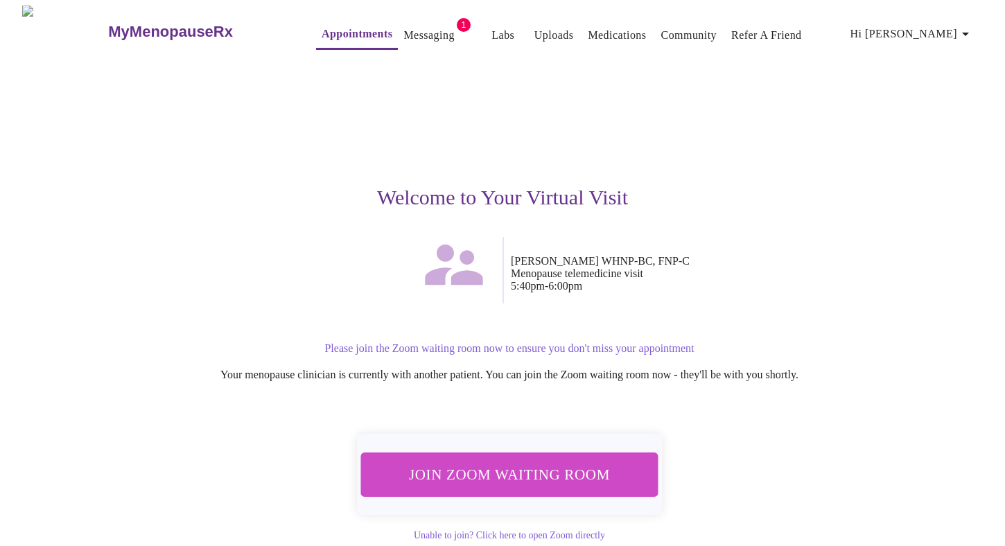
scroll to position [10, 0]
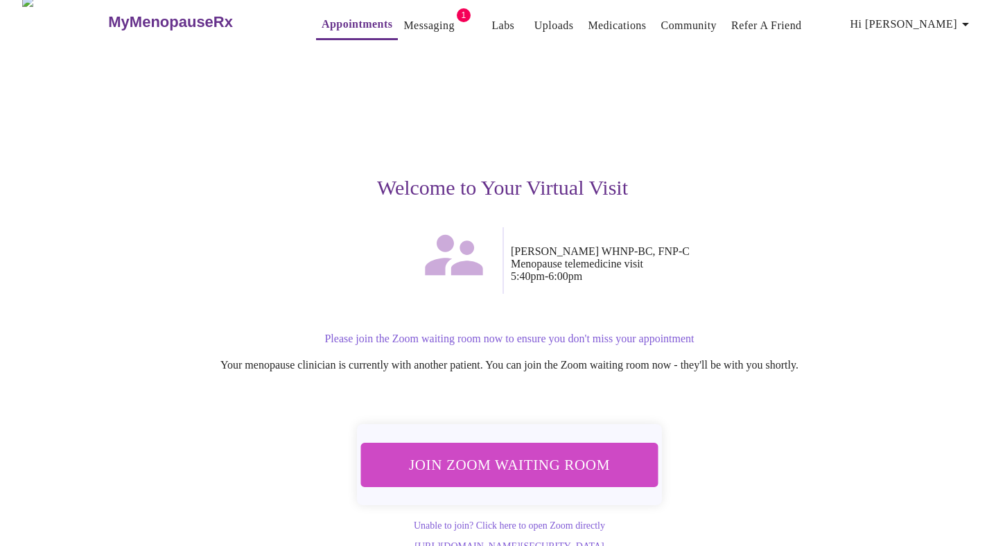
click at [513, 333] on p "Please join the Zoom waiting room now to ensure you don't miss your appointment" at bounding box center [509, 339] width 840 height 12
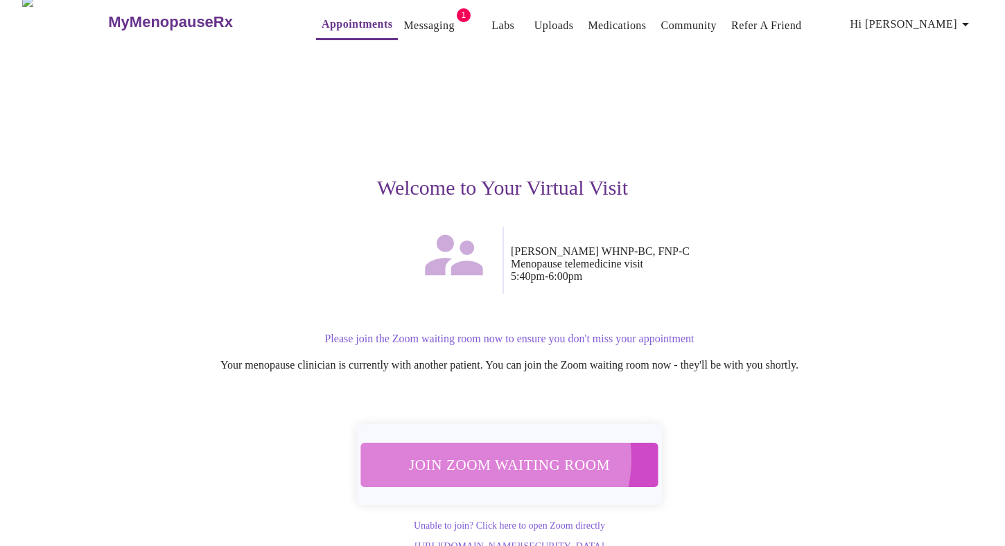
click at [486, 452] on span "Join Zoom Waiting Room" at bounding box center [509, 465] width 261 height 26
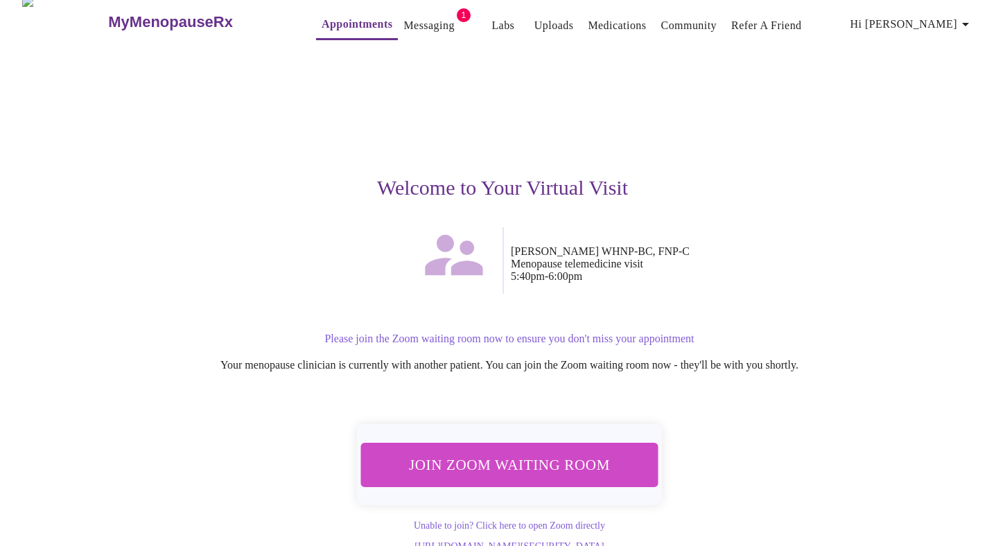
click at [436, 457] on span "Join Zoom Waiting Room" at bounding box center [509, 465] width 261 height 26
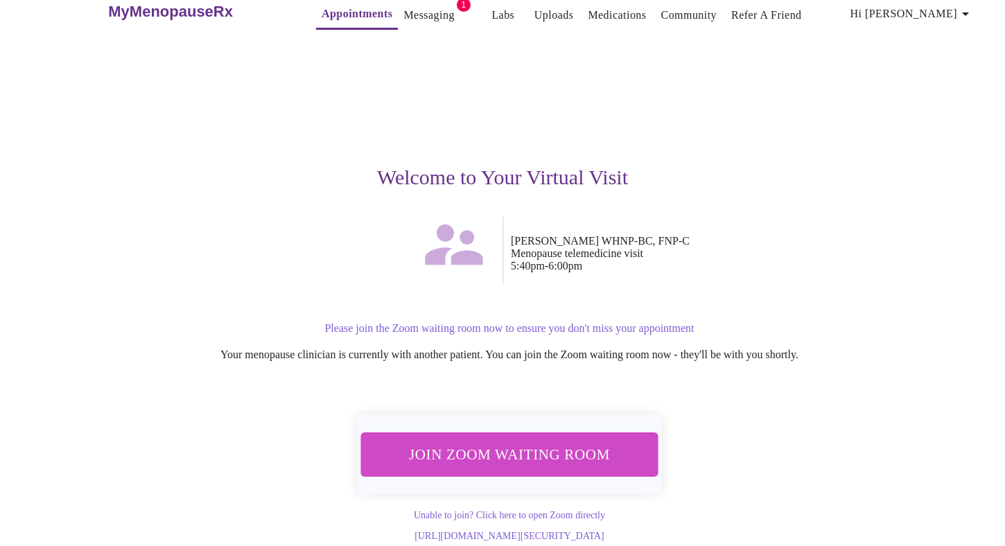
scroll to position [33, 0]
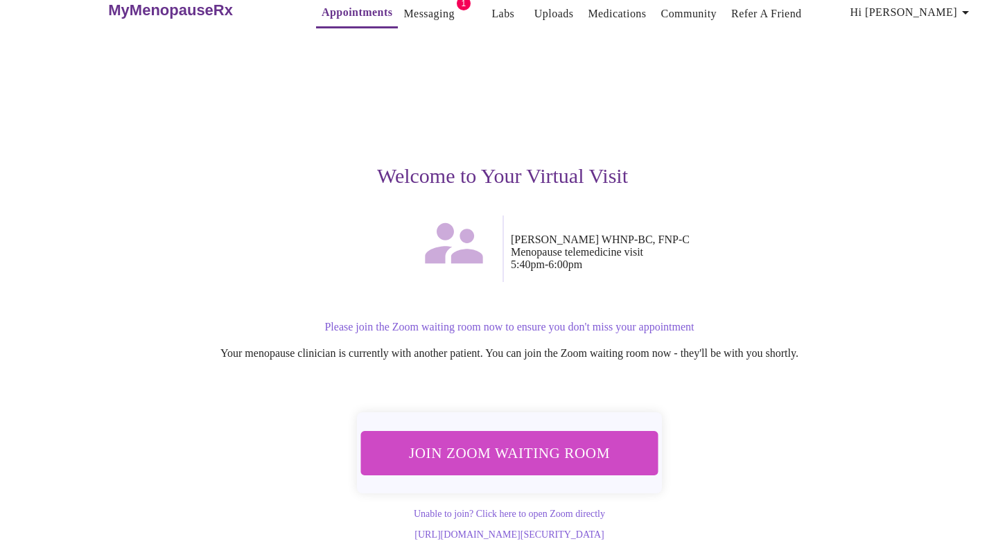
click at [541, 530] on link "[URL][DOMAIN_NAME][SECURITY_DATA]" at bounding box center [508, 535] width 189 height 10
drag, startPoint x: 715, startPoint y: 523, endPoint x: 288, endPoint y: 512, distance: 427.1
click at [288, 512] on div "Unable to join? Click here to open Zoom directly [URL][DOMAIN_NAME][SECURITY_DA…" at bounding box center [509, 523] width 840 height 33
copy link "[URL][DOMAIN_NAME][SECURITY_DATA]"
click at [819, 418] on div "Join Zoom Waiting Room Unable to join? Click here to open Zoom directly [URL][D…" at bounding box center [503, 470] width 854 height 143
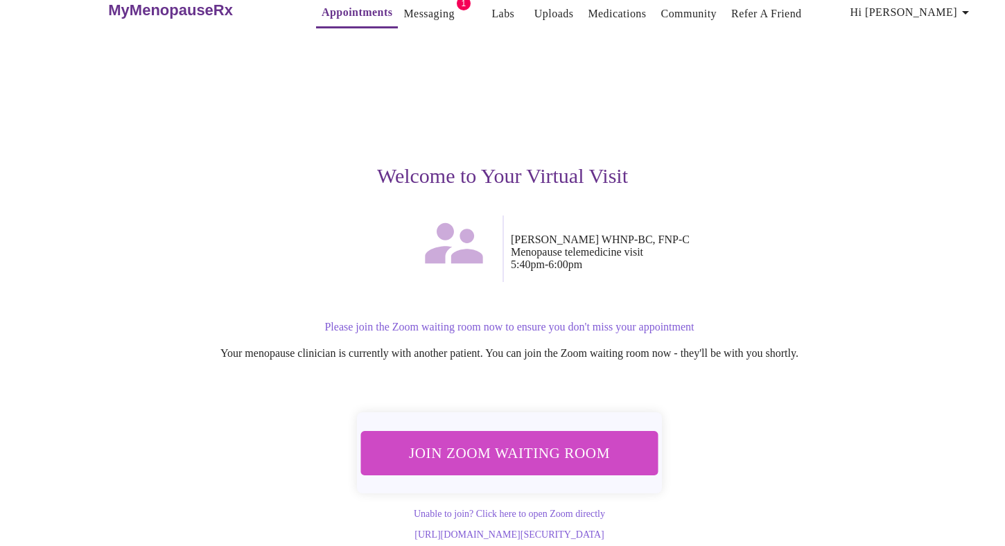
click at [547, 530] on link "[URL][DOMAIN_NAME][SECURITY_DATA]" at bounding box center [508, 535] width 189 height 10
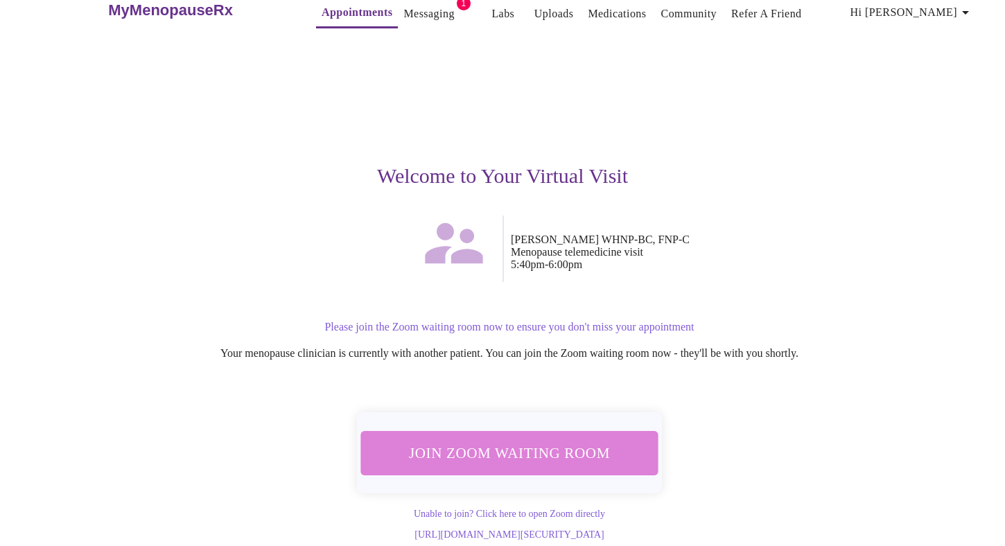
click at [512, 440] on span "Join Zoom Waiting Room" at bounding box center [509, 453] width 261 height 26
click at [469, 440] on span "Join Zoom Waiting Room" at bounding box center [509, 453] width 261 height 26
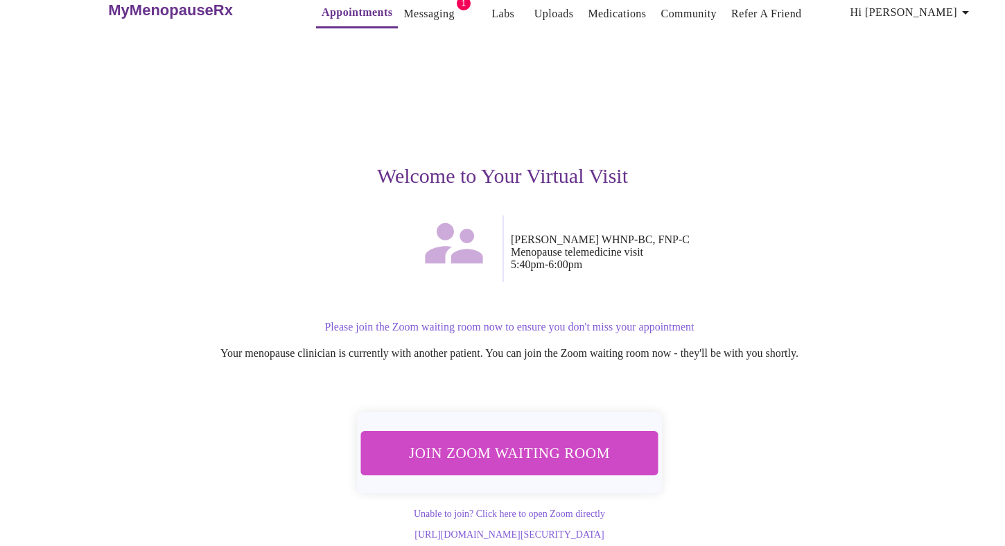
scroll to position [0, 0]
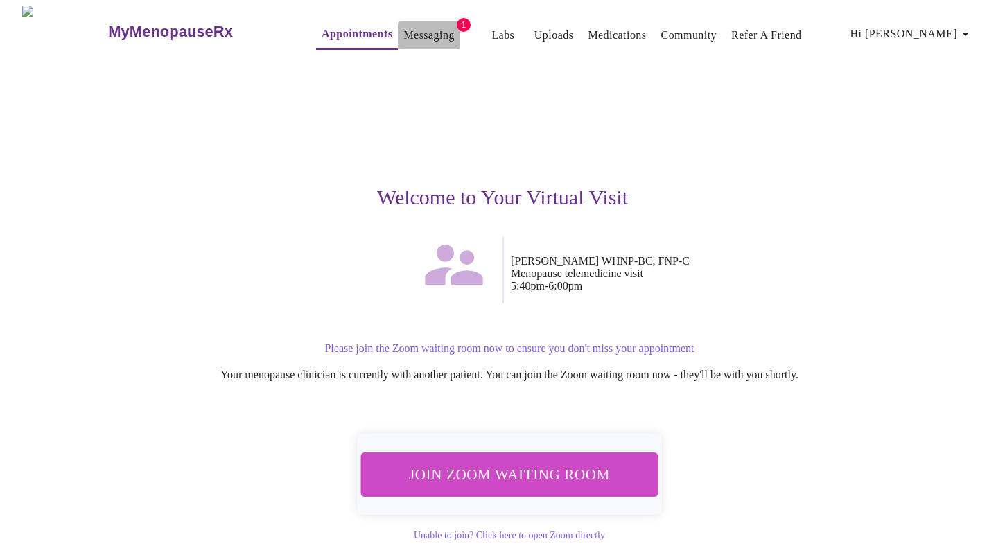
click at [403, 26] on link "Messaging" at bounding box center [428, 35] width 51 height 19
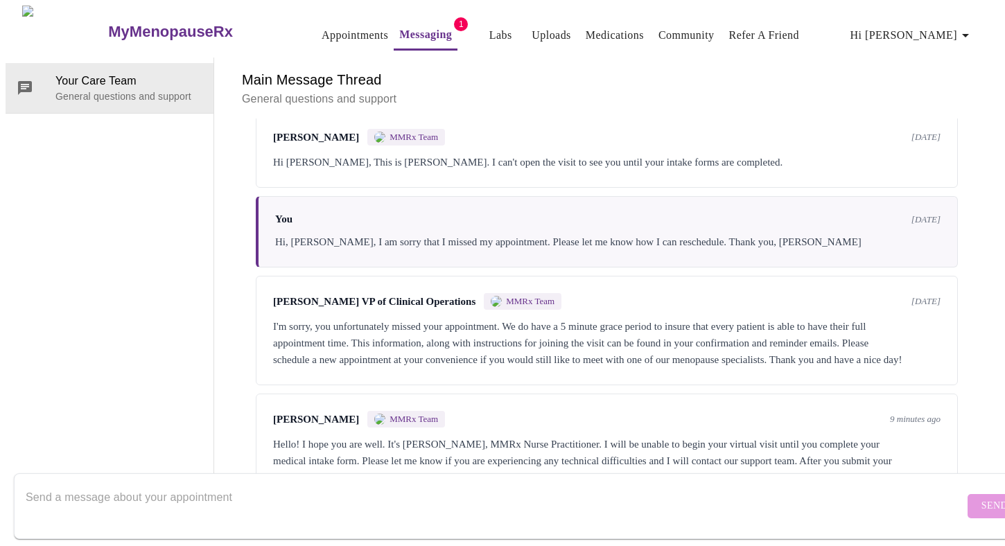
scroll to position [64, 0]
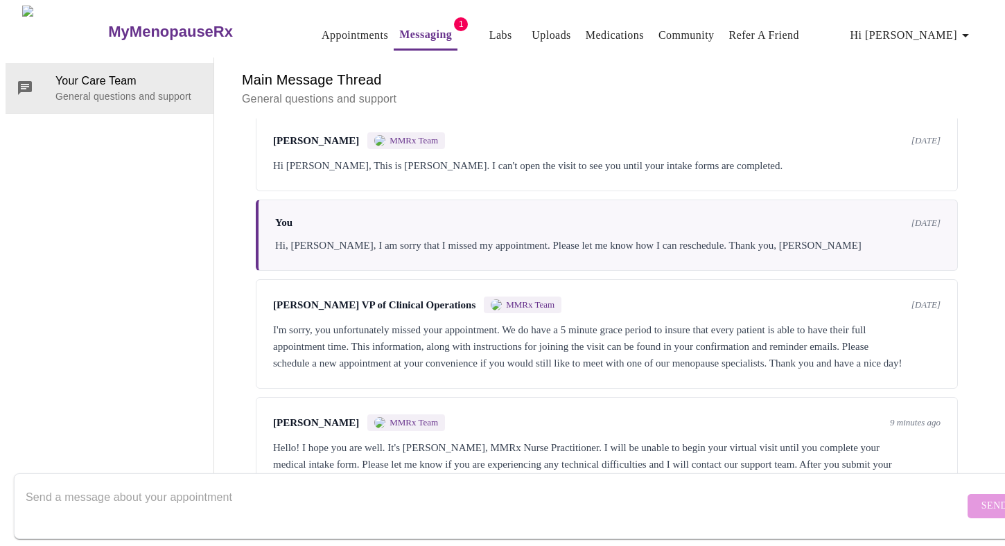
click at [329, 510] on textarea "Send a message about your appointment" at bounding box center [495, 506] width 939 height 44
type textarea "I completed the questions but cannot get into the Zoom waiting room."
click at [981, 498] on span "Send" at bounding box center [994, 506] width 26 height 17
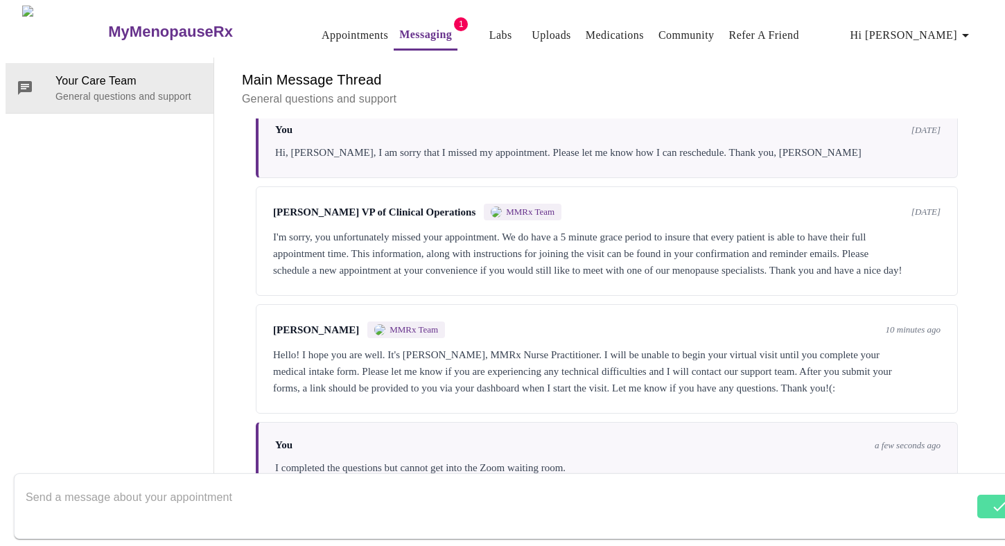
scroll to position [209, 0]
click at [228, 506] on textarea "Send a message about your appointment" at bounding box center [495, 506] width 939 height 44
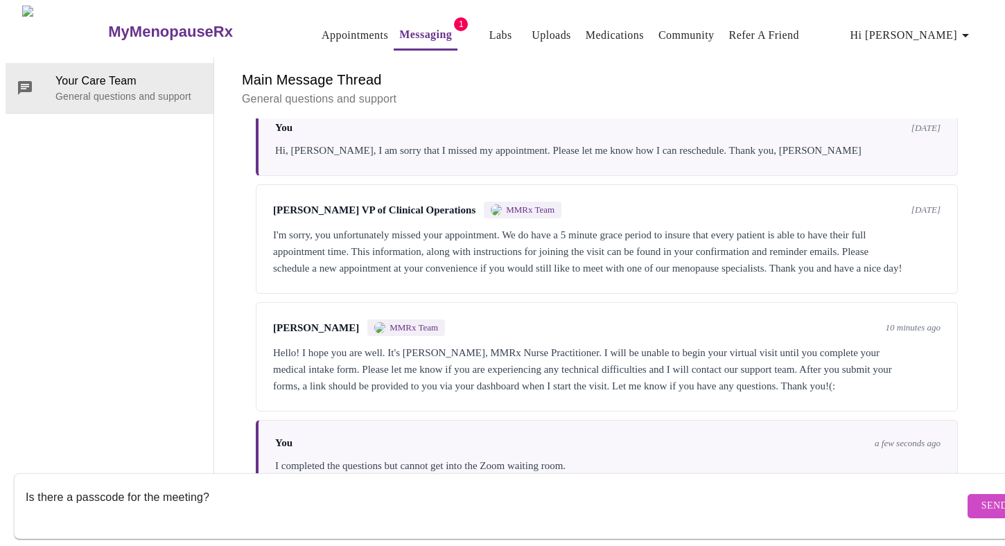
scroll to position [0, 0]
type textarea "Is there a passcode for the meeting?"
click at [322, 26] on link "Appointments" at bounding box center [355, 35] width 67 height 19
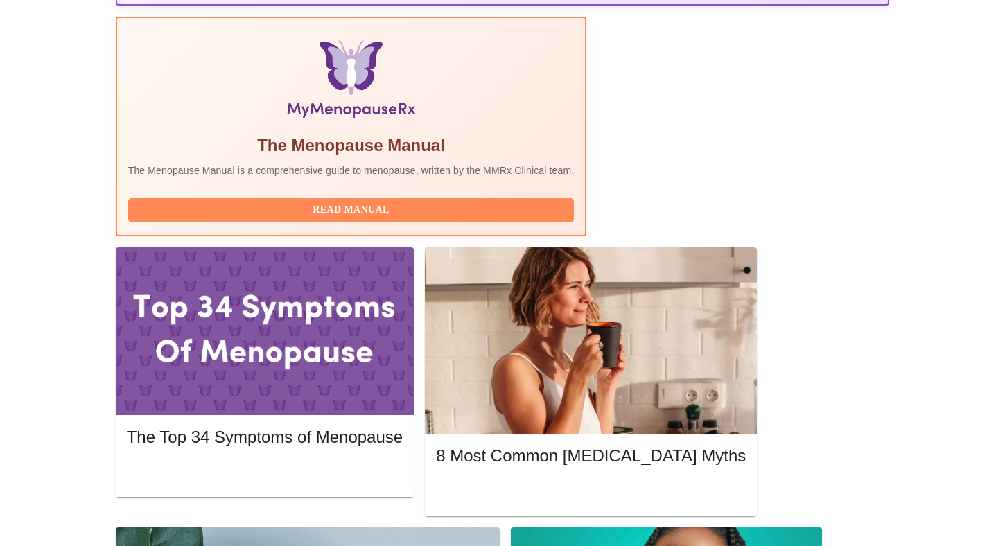
scroll to position [462, 0]
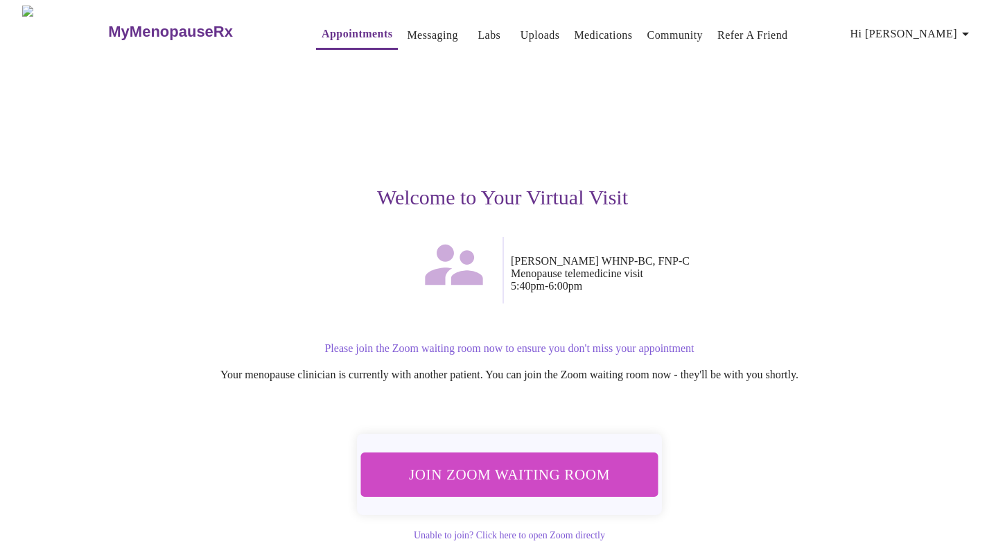
scroll to position [33, 0]
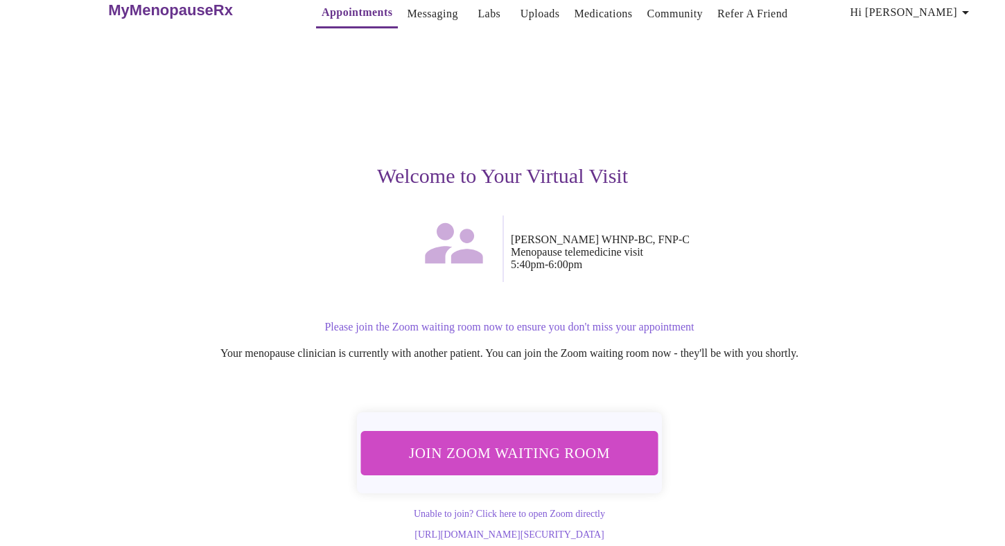
click at [604, 530] on link "[URL][DOMAIN_NAME][SECURITY_DATA]" at bounding box center [508, 535] width 189 height 10
drag, startPoint x: 721, startPoint y: 519, endPoint x: 308, endPoint y: 510, distance: 413.2
click at [308, 510] on div "Unable to join? Click here to open Zoom directly [URL][DOMAIN_NAME][SECURITY_DA…" at bounding box center [509, 523] width 840 height 33
copy link "[URL][DOMAIN_NAME][SECURITY_DATA]"
click at [672, 93] on div "Welcome to Your Virtual Visit" at bounding box center [503, 126] width 854 height 180
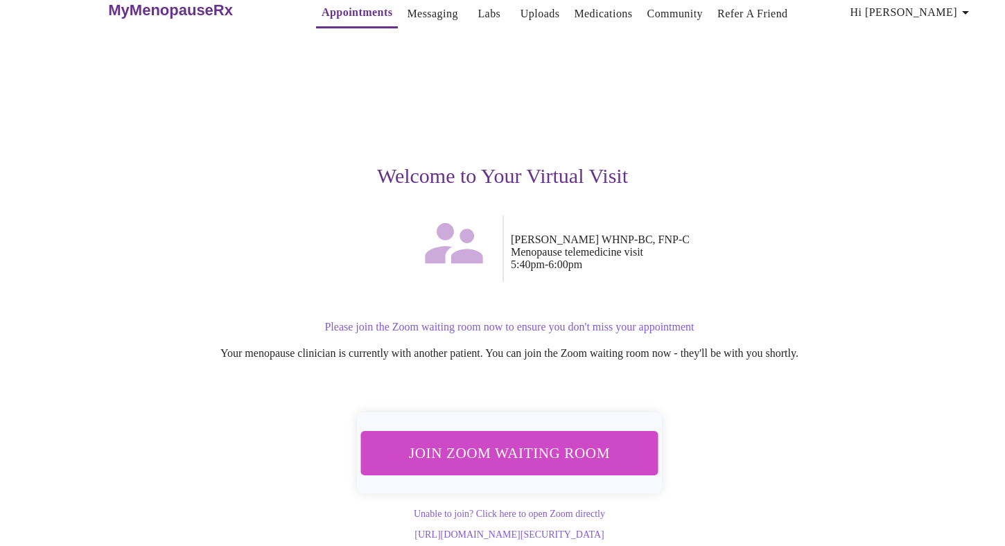
scroll to position [0, 0]
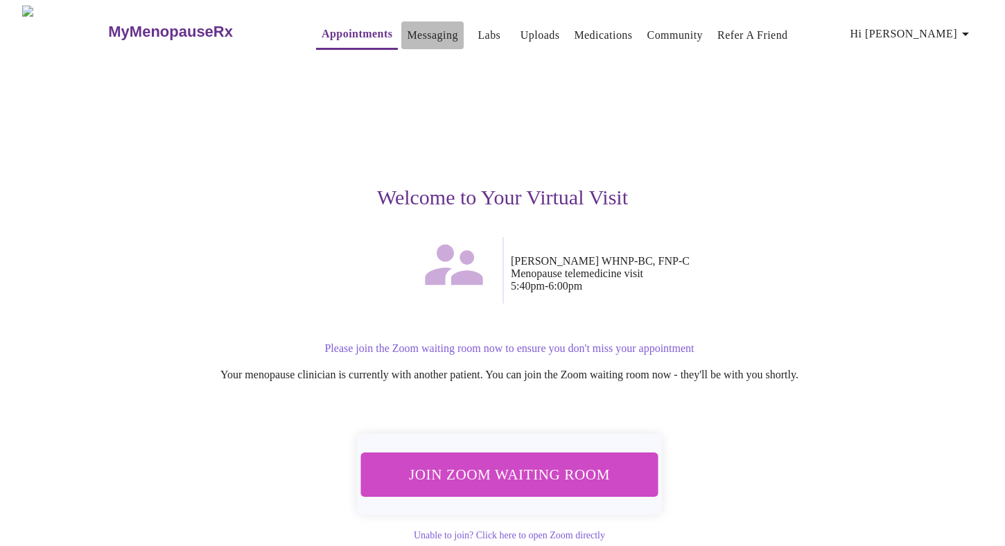
click at [407, 29] on link "Messaging" at bounding box center [432, 35] width 51 height 19
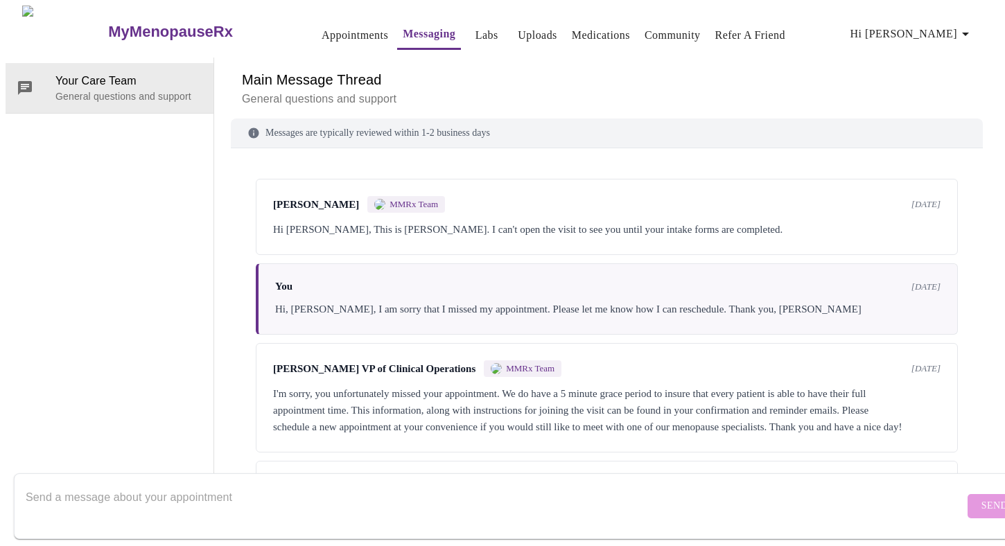
scroll to position [209, 0]
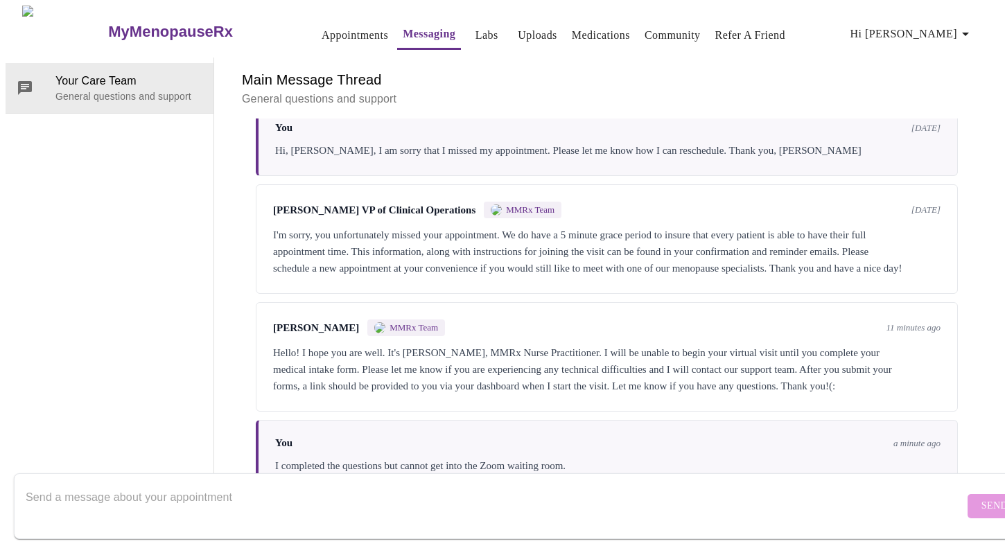
click at [530, 484] on textarea "Send a message about your appointment" at bounding box center [495, 506] width 939 height 44
click at [274, 486] on textarea "I copy-and-pasted the link into Zoom but it is askiing for a meeting passcode." at bounding box center [495, 506] width 939 height 44
type textarea "I copy-and-pasted the link into Zoom but it is asking for a meeting passcode."
click at [968, 494] on button "Send" at bounding box center [995, 506] width 54 height 24
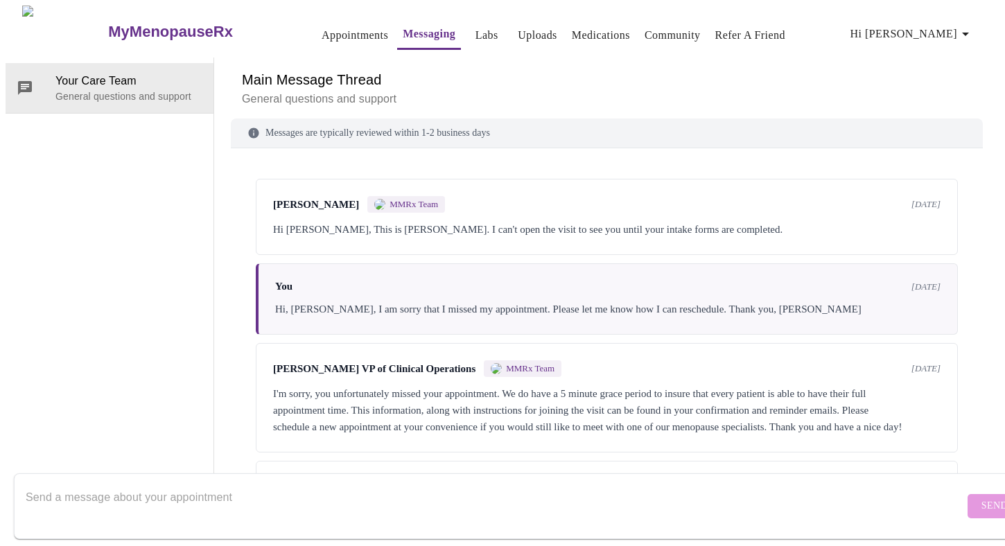
scroll to position [0, 0]
click at [325, 29] on link "Appointments" at bounding box center [355, 35] width 67 height 19
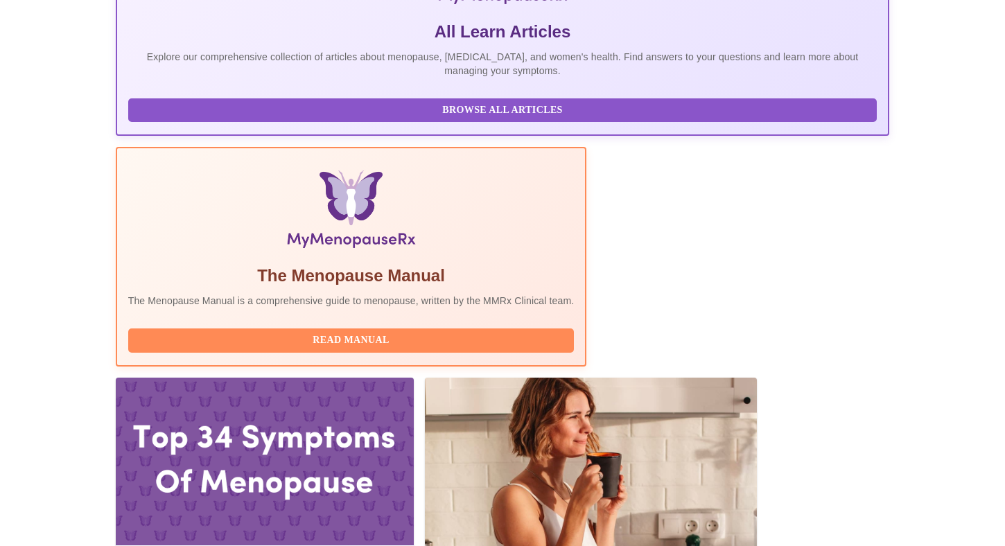
scroll to position [301, 0]
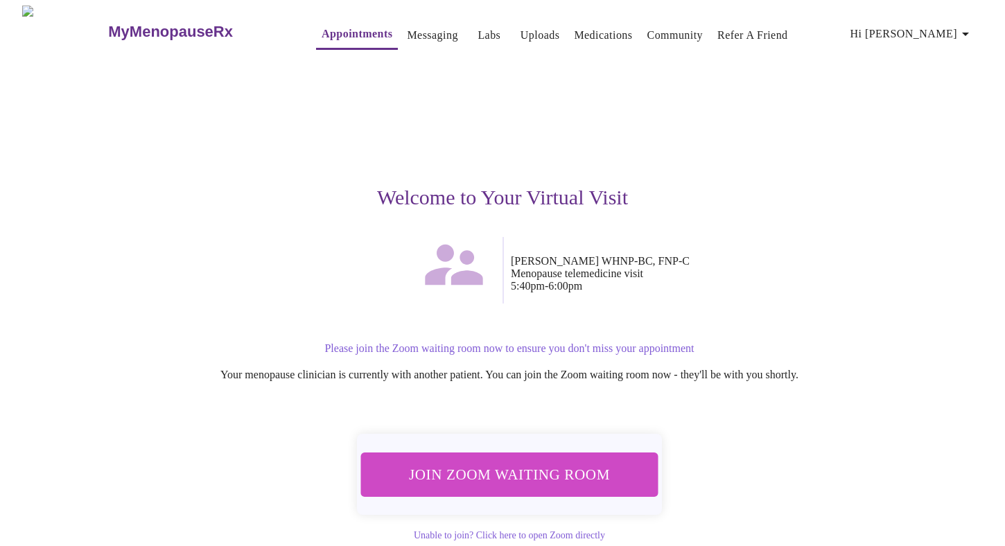
click at [557, 465] on span "Join Zoom Waiting Room" at bounding box center [509, 475] width 261 height 26
click at [407, 30] on link "Messaging" at bounding box center [432, 35] width 51 height 19
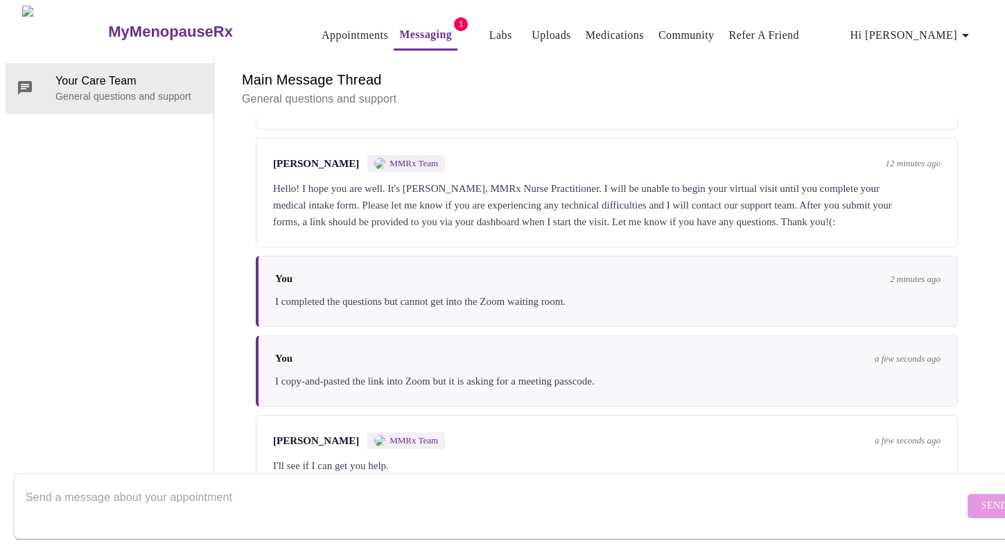
scroll to position [379, 0]
click at [171, 496] on textarea "Send a message about your appointment" at bounding box center [495, 506] width 939 height 44
click at [402, 29] on link "Messaging" at bounding box center [425, 34] width 53 height 19
click at [327, 21] on button "Appointments" at bounding box center [355, 35] width 78 height 28
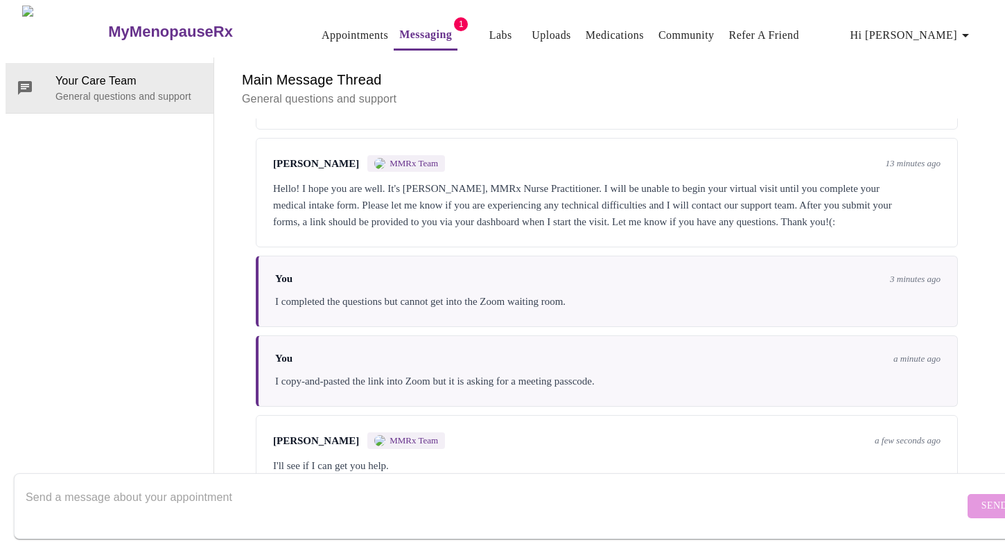
click at [322, 30] on link "Appointments" at bounding box center [355, 35] width 67 height 19
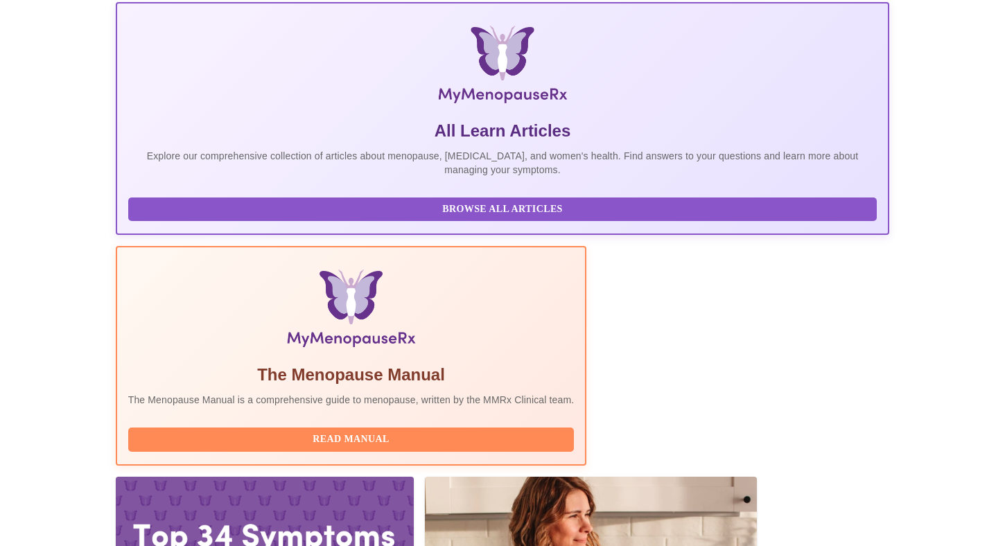
scroll to position [331, 0]
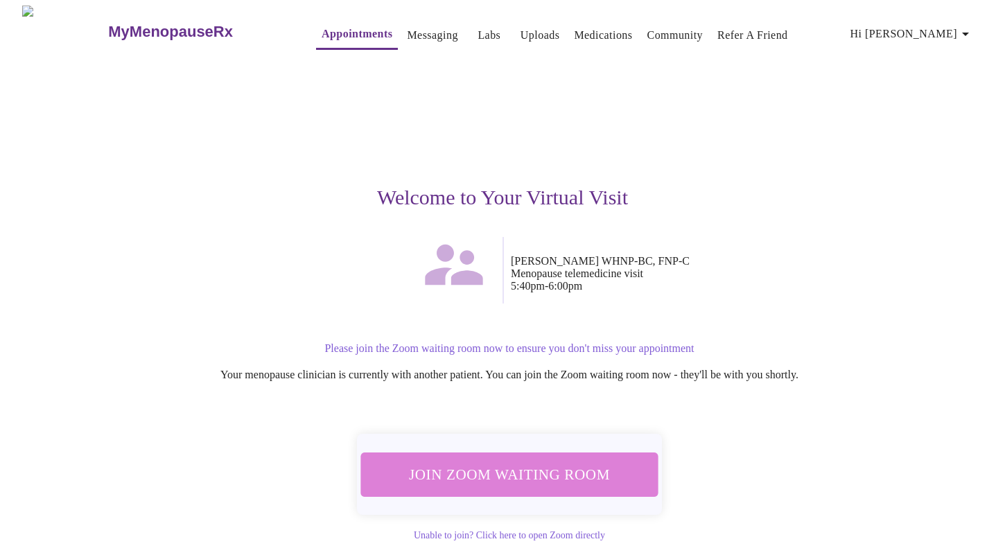
click at [558, 455] on button "Join Zoom Waiting Room" at bounding box center [509, 475] width 297 height 44
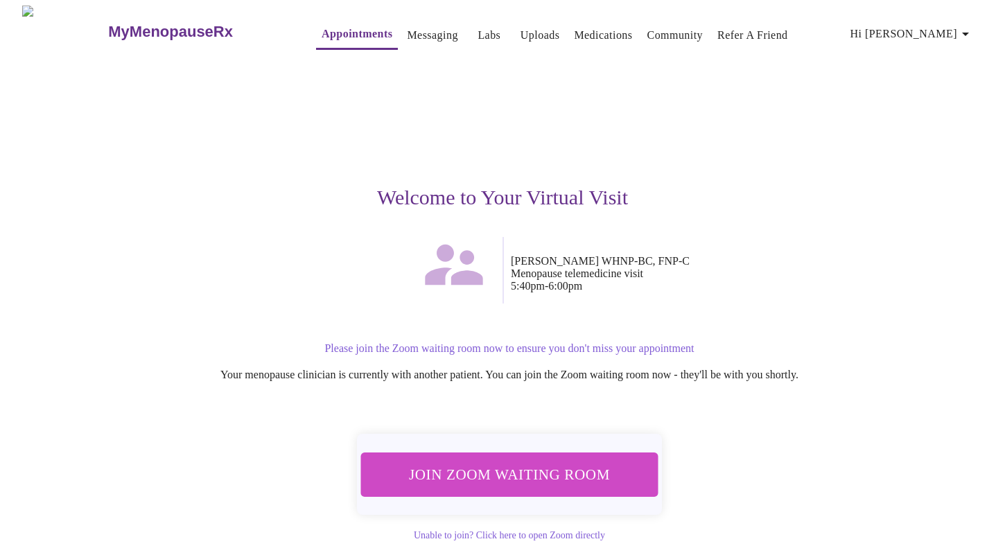
click at [511, 477] on span "Join Zoom Waiting Room" at bounding box center [509, 475] width 261 height 26
click at [475, 465] on span "Join Zoom Waiting Room" at bounding box center [509, 475] width 262 height 26
click at [407, 29] on link "Messaging" at bounding box center [432, 35] width 51 height 19
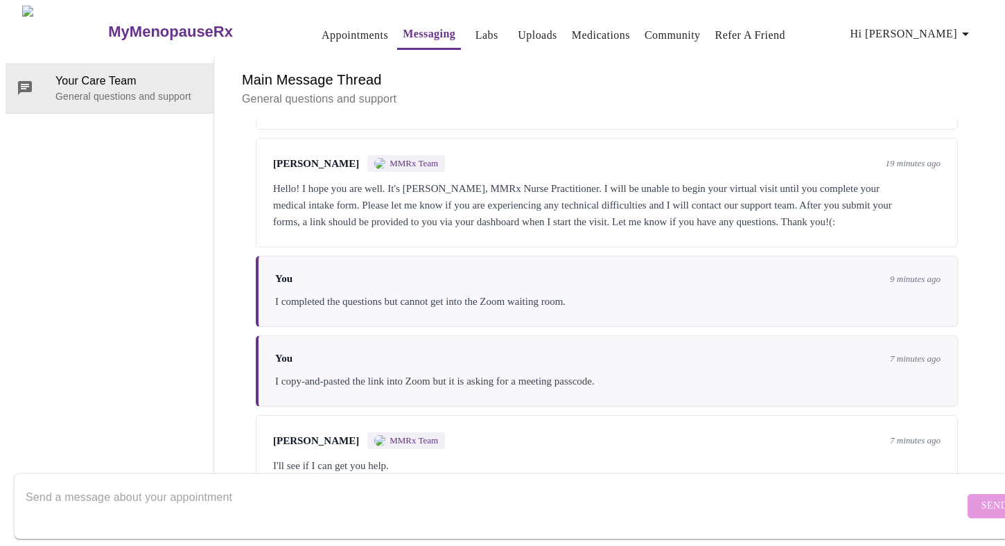
scroll to position [379, 0]
click at [429, 488] on textarea "Send a message about your appointment" at bounding box center [495, 506] width 939 height 44
type textarea "I am connected now."
click at [981, 498] on span "Send" at bounding box center [994, 506] width 26 height 17
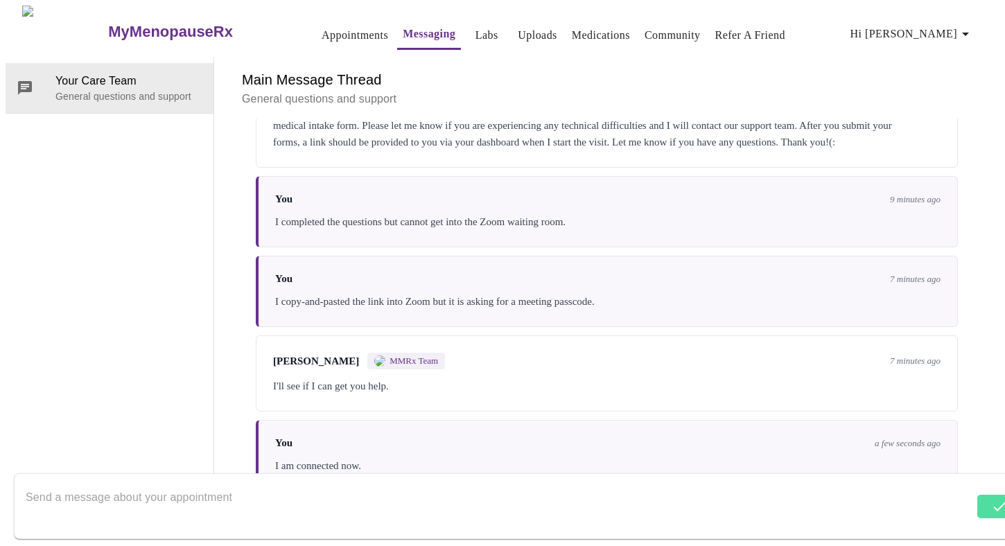
scroll to position [463, 0]
